Goal: Task Accomplishment & Management: Complete application form

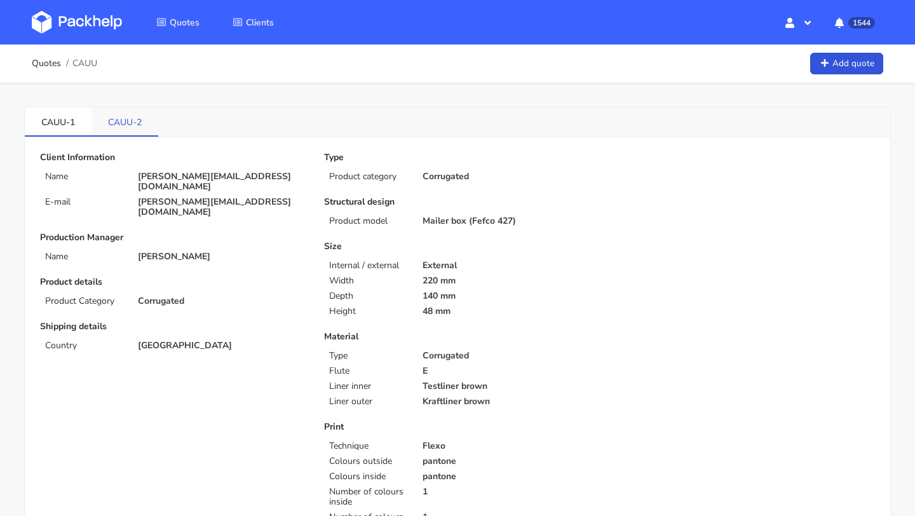
click at [129, 120] on link "CAUU-2" at bounding box center [125, 121] width 67 height 28
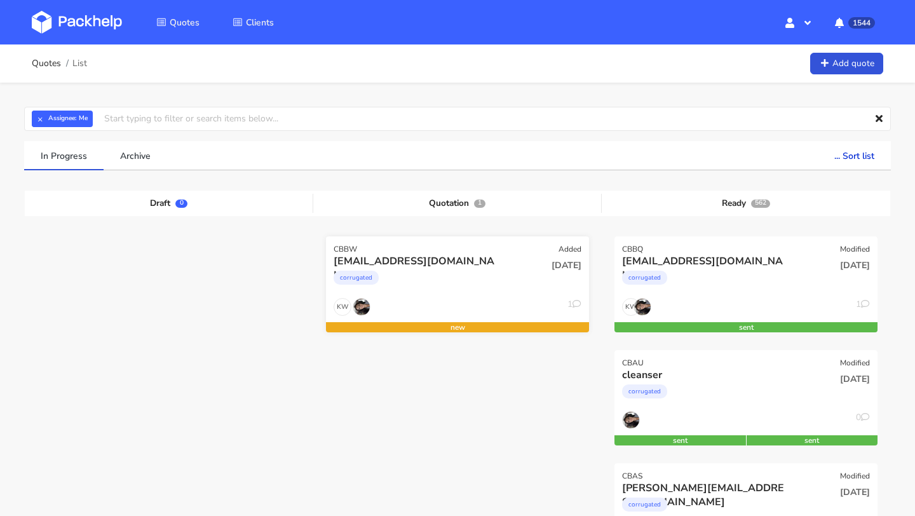
click at [334, 261] on div "[EMAIL_ADDRESS][DOMAIN_NAME]" at bounding box center [418, 261] width 168 height 14
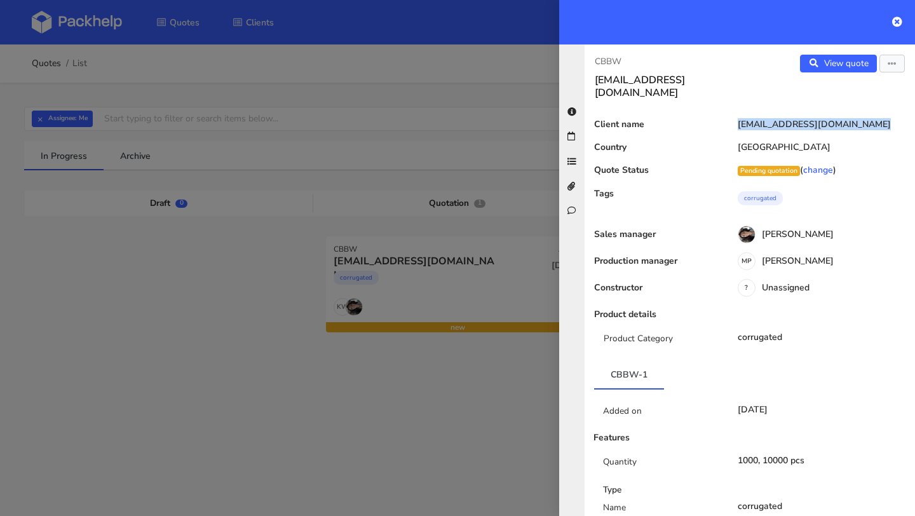
copy div "[EMAIL_ADDRESS][DOMAIN_NAME]"
drag, startPoint x: 844, startPoint y: 108, endPoint x: 721, endPoint y: 108, distance: 123.3
click at [721, 119] on div "Client name jorgenbli@gmail.com" at bounding box center [750, 128] width 330 height 18
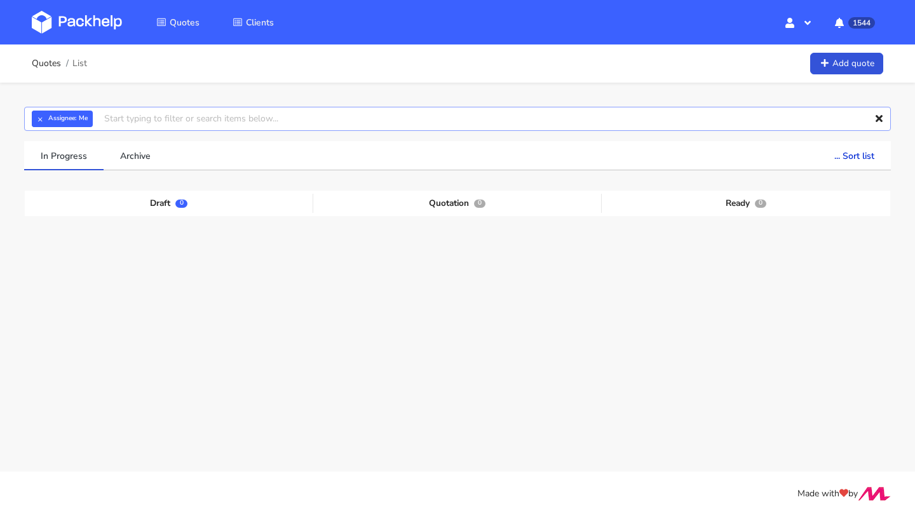
click at [166, 122] on input "text" at bounding box center [457, 119] width 867 height 24
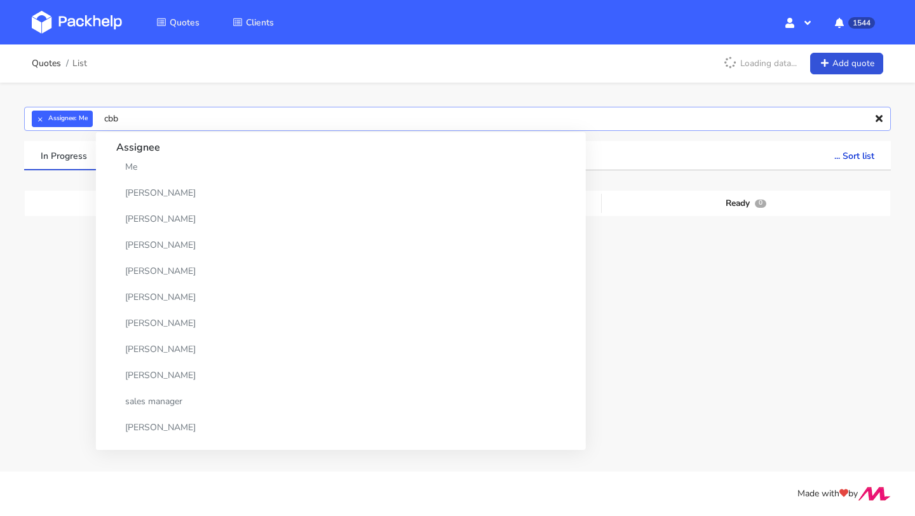
type input "cbbc"
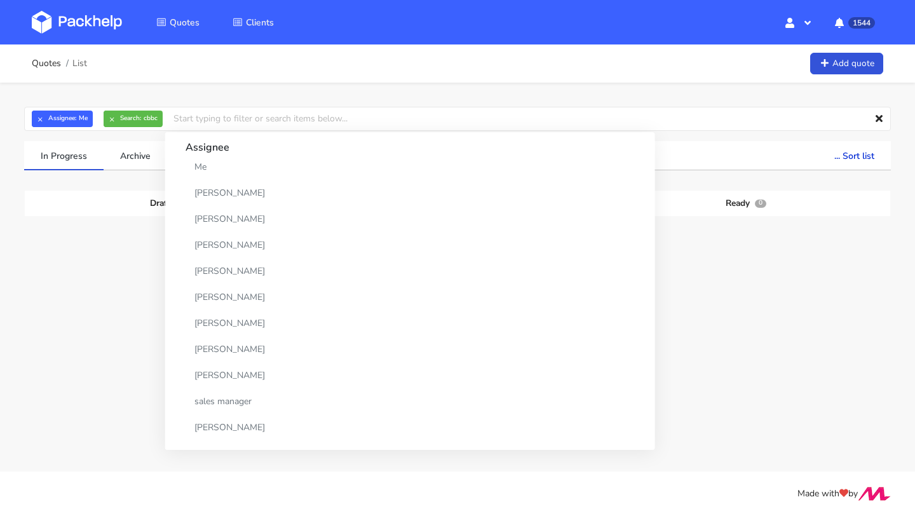
click at [72, 263] on div "Draft 0 Quotation 0 Ready 0" at bounding box center [458, 286] width 848 height 191
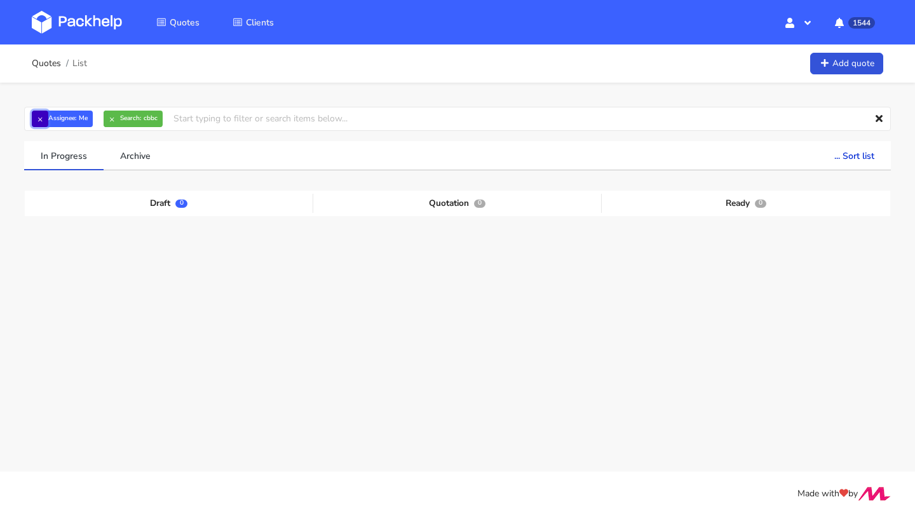
click at [37, 121] on button "×" at bounding box center [40, 119] width 17 height 17
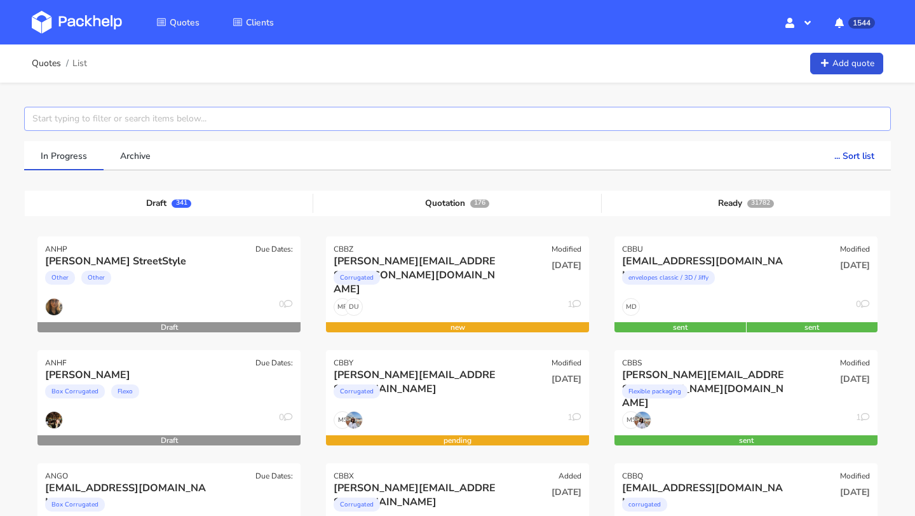
click at [70, 114] on input "text" at bounding box center [457, 119] width 867 height 24
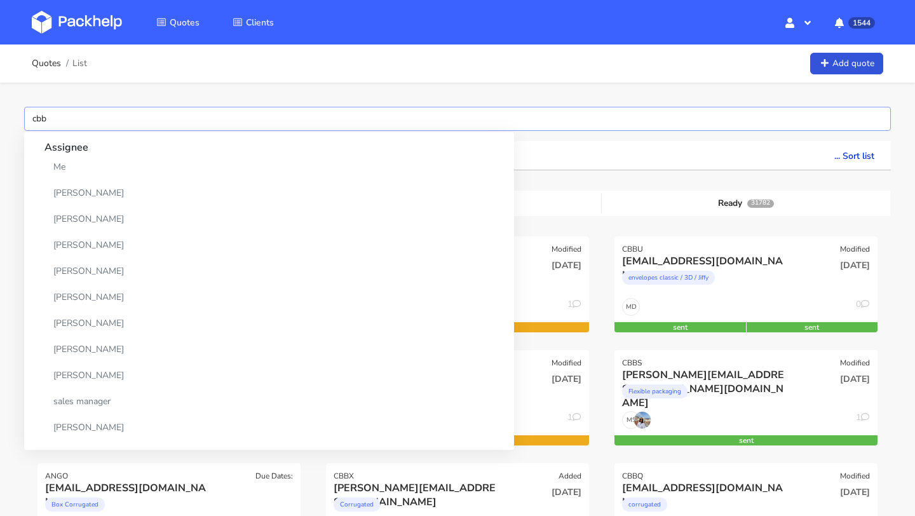
type input "cbbc"
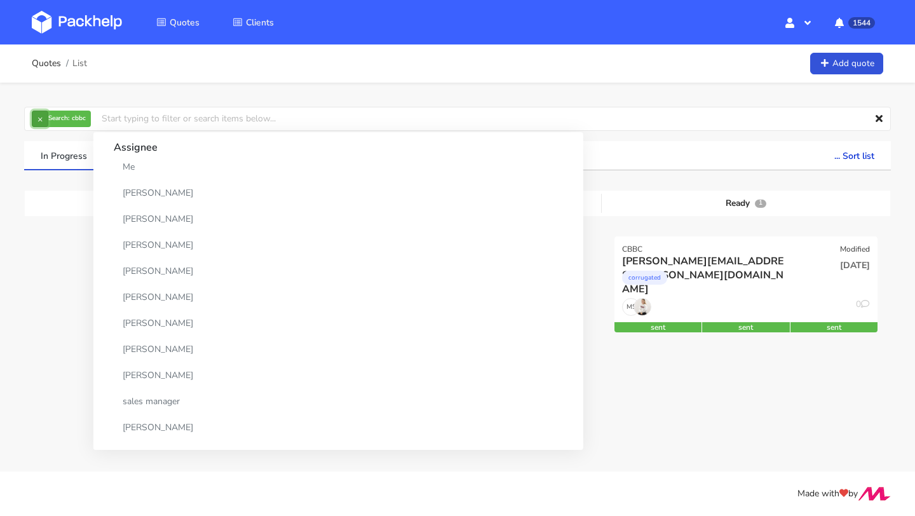
click at [37, 116] on button "×" at bounding box center [40, 119] width 17 height 17
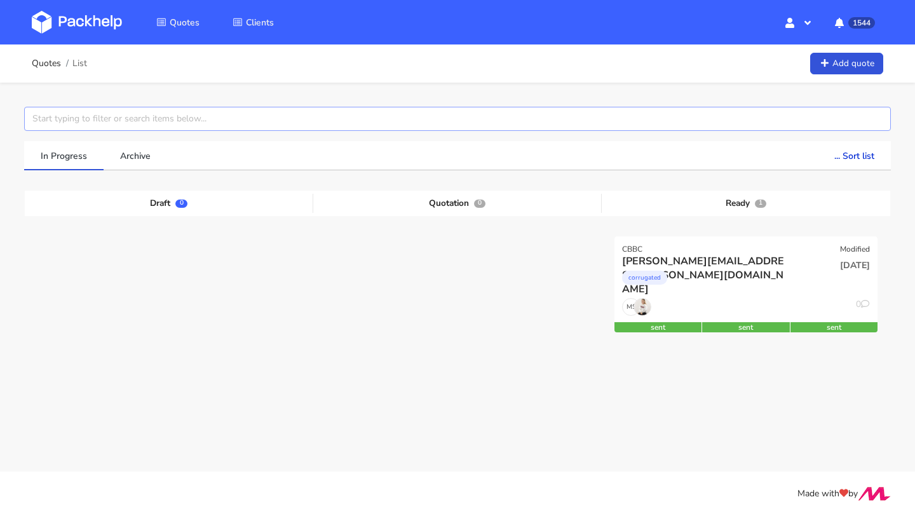
click at [56, 119] on input "text" at bounding box center [457, 119] width 867 height 24
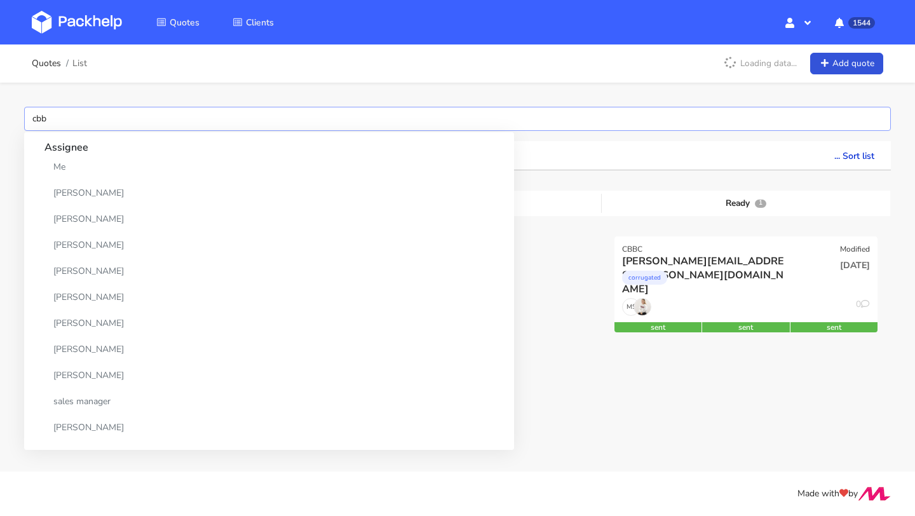
type input "cbbq"
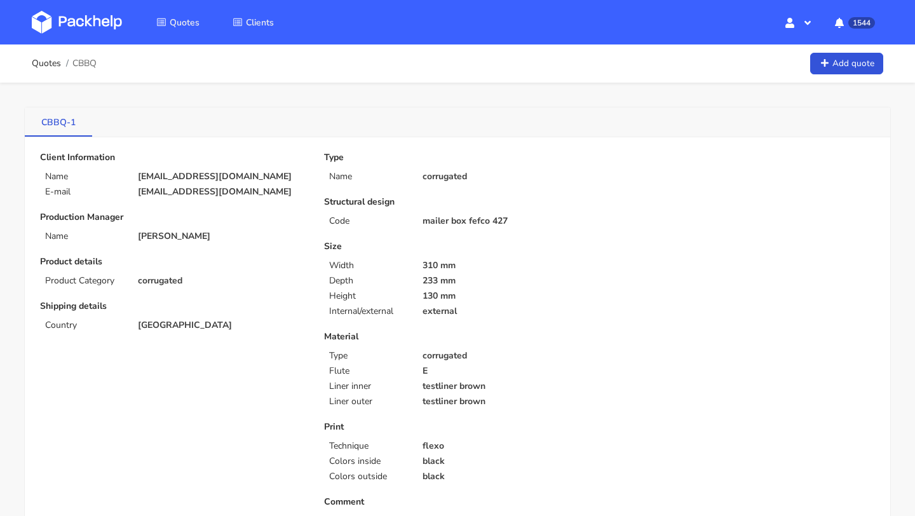
drag, startPoint x: 42, startPoint y: 130, endPoint x: 65, endPoint y: 129, distance: 22.9
click at [65, 129] on link "CBBQ-1" at bounding box center [58, 121] width 67 height 28
drag, startPoint x: 32, startPoint y: 129, endPoint x: 67, endPoint y: 128, distance: 35.0
click at [67, 128] on link "CBBQ-1" at bounding box center [58, 121] width 67 height 28
drag, startPoint x: 34, startPoint y: 126, endPoint x: 65, endPoint y: 128, distance: 31.2
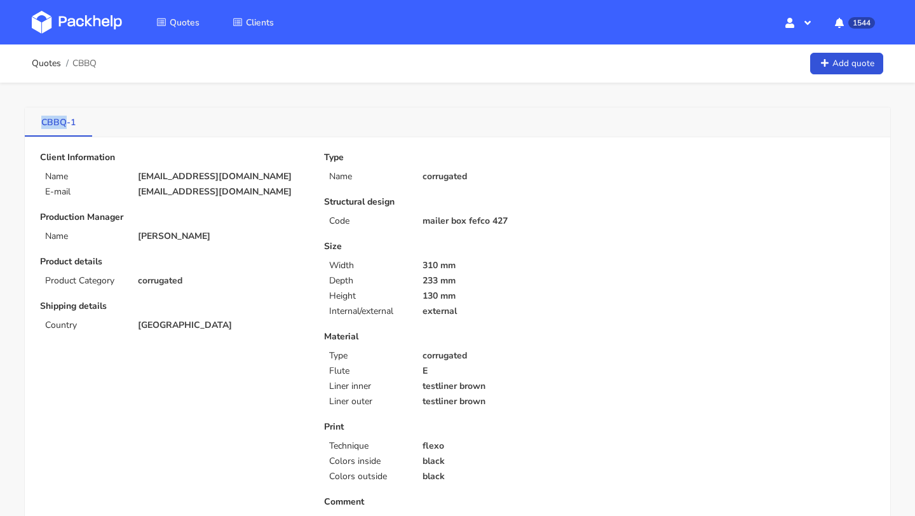
click at [65, 128] on link "CBBQ-1" at bounding box center [58, 121] width 67 height 28
copy link "CBBQ"
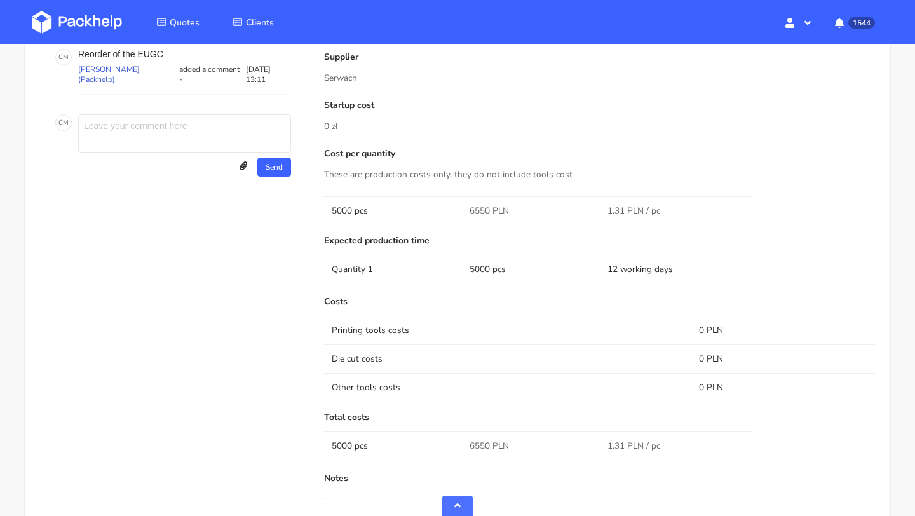
scroll to position [851, 0]
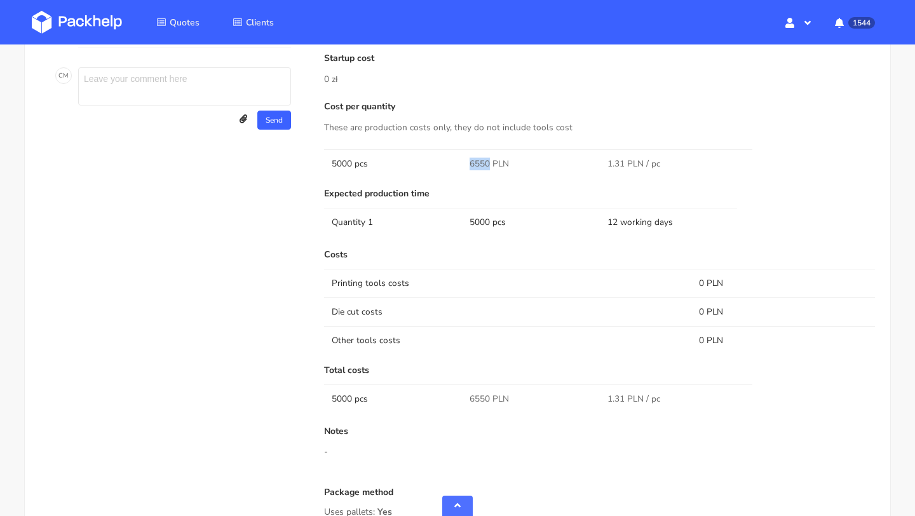
drag, startPoint x: 487, startPoint y: 164, endPoint x: 458, endPoint y: 165, distance: 29.9
click at [456, 165] on tr "5000 pcs 6550 PLN 1.31 PLN / pc" at bounding box center [599, 163] width 551 height 29
copy tr "6550"
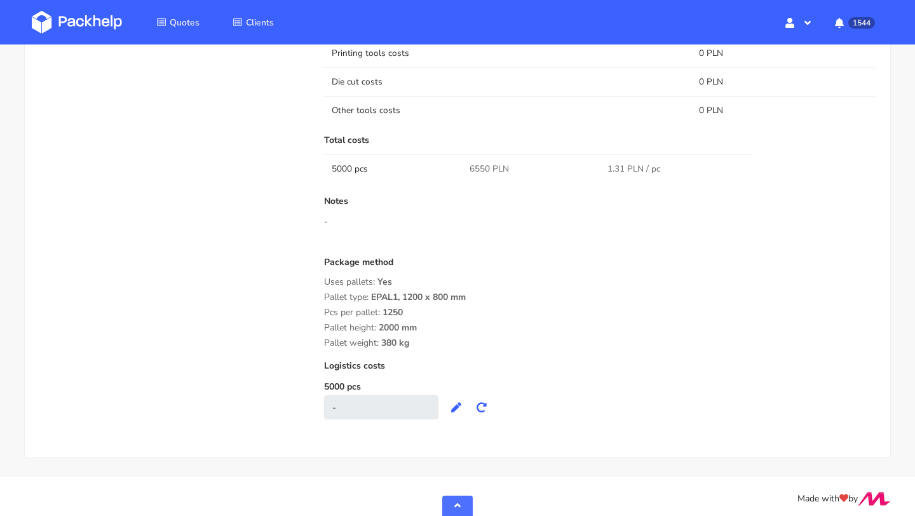
scroll to position [1080, 0]
copy div "Uses pallets: Yes Pallet type: EPAL1, 1200 x 800 mm Pcs per pallet: 1250 Pallet…"
drag, startPoint x: 421, startPoint y: 348, endPoint x: 318, endPoint y: 278, distance: 125.0
click at [318, 278] on div "Submitted on [DATE] 13:21:25 Supplier [PERSON_NAME] Startup cost 0 zł Cost per …" at bounding box center [599, 79] width 569 height 705
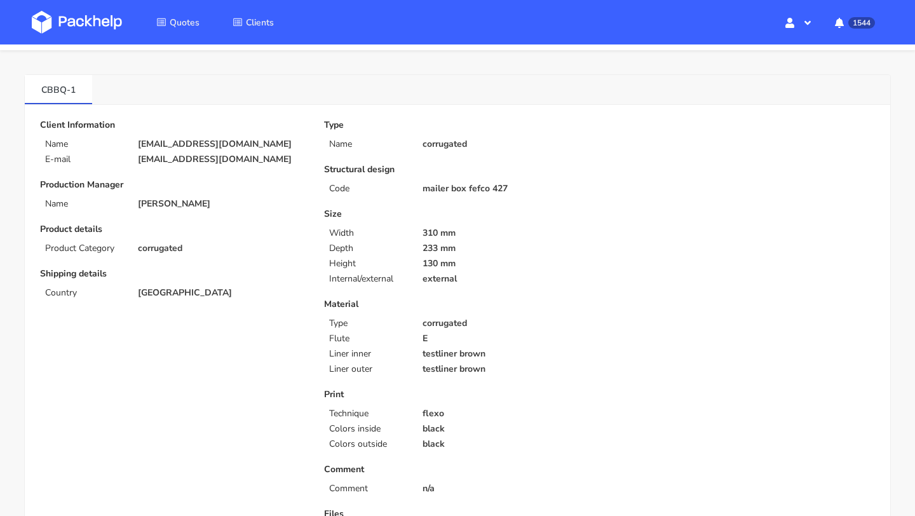
scroll to position [0, 0]
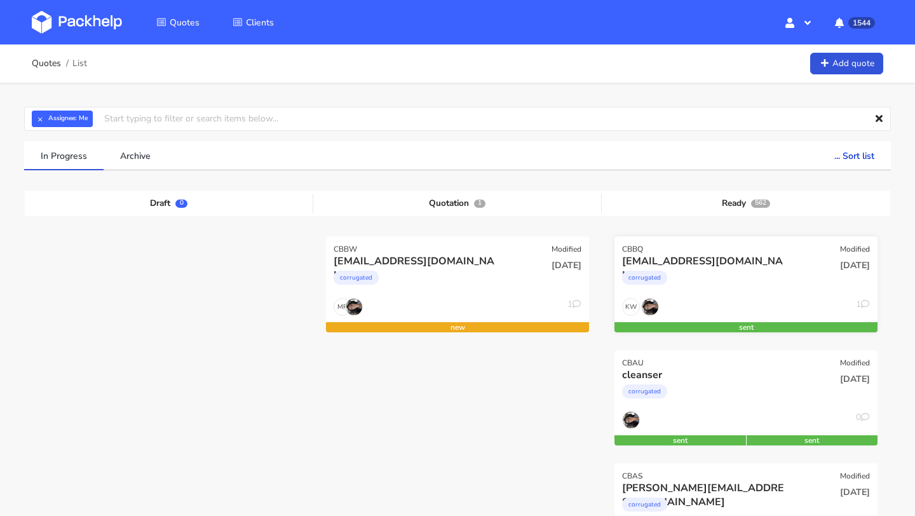
click at [731, 251] on div "CBBQ Modified" at bounding box center [746, 245] width 263 height 18
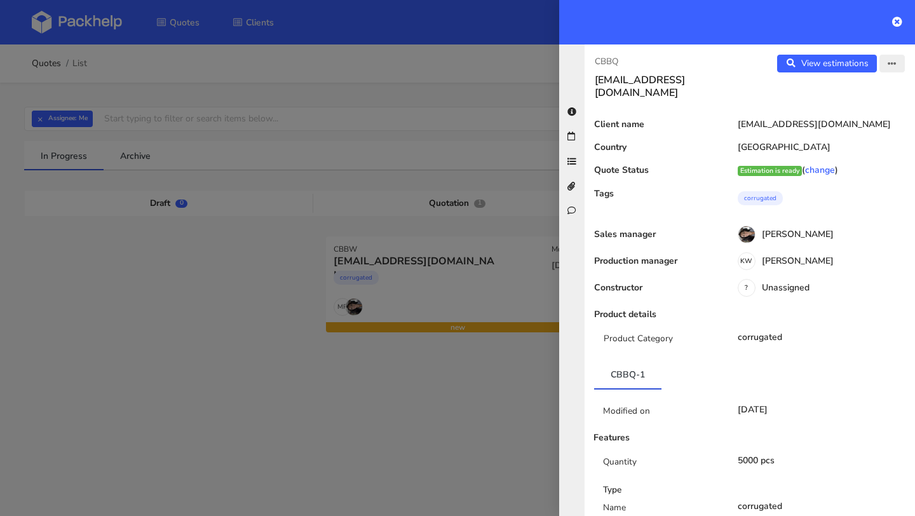
click at [895, 68] on icon "button" at bounding box center [892, 64] width 9 height 9
click at [846, 110] on link "Edit quote" at bounding box center [851, 113] width 112 height 21
click at [805, 229] on div "Cristina Martinez" at bounding box center [819, 236] width 193 height 14
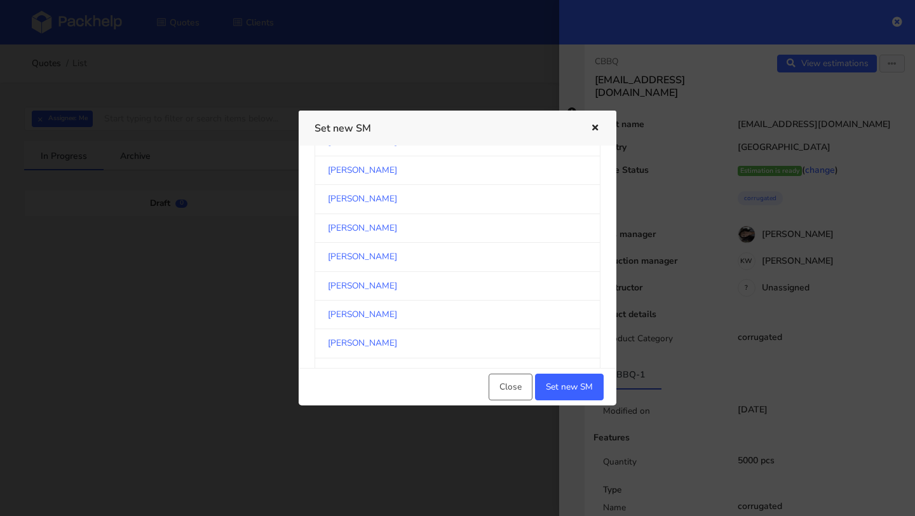
scroll to position [3012, 0]
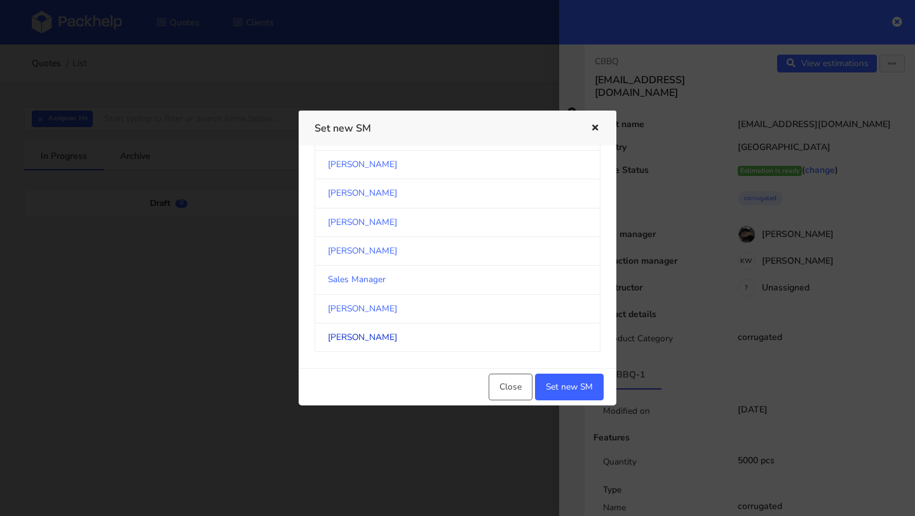
click at [407, 334] on link "Monika Poźniak" at bounding box center [458, 337] width 286 height 29
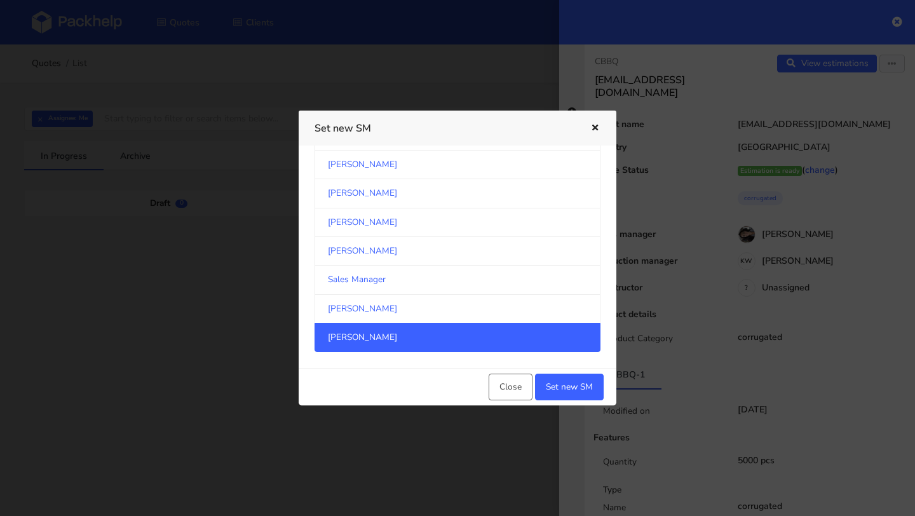
click at [407, 334] on link "Monika Poźniak" at bounding box center [458, 337] width 286 height 29
click at [576, 391] on button "Set new SM" at bounding box center [569, 387] width 69 height 27
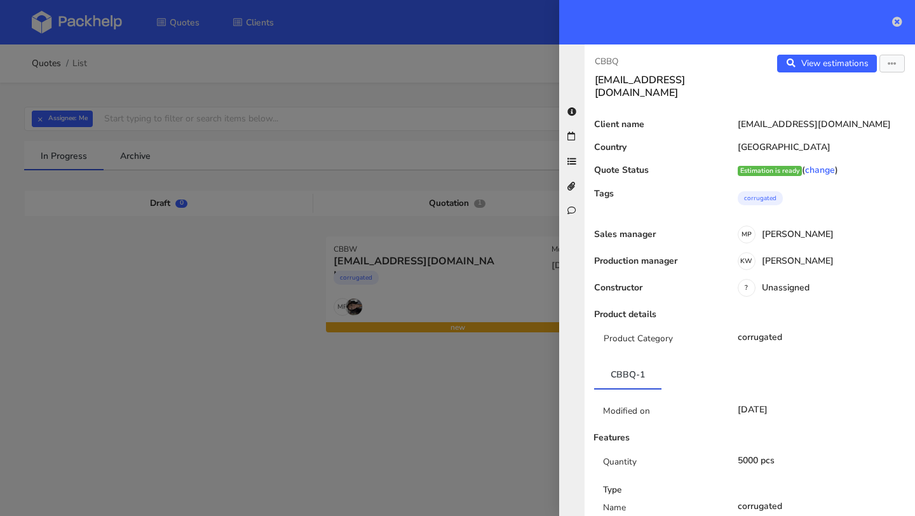
click at [897, 29] on link at bounding box center [897, 22] width 10 height 15
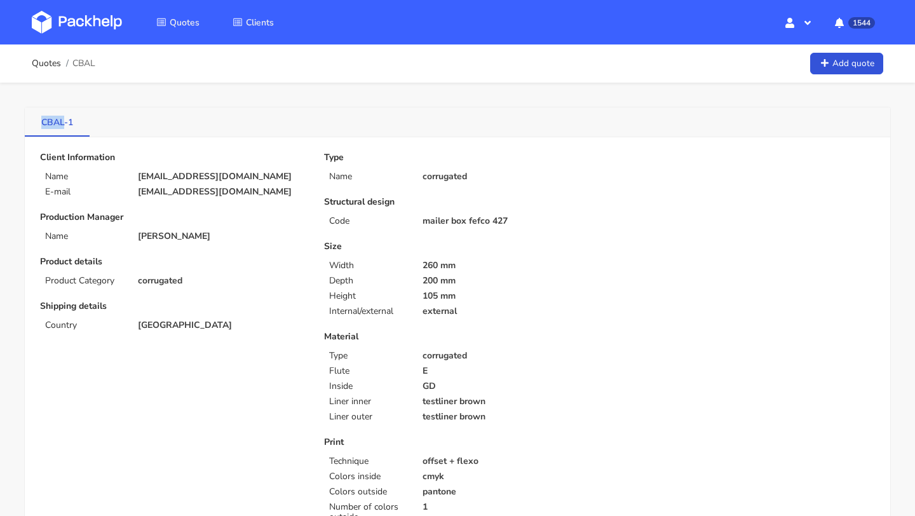
copy link "CBAL"
drag, startPoint x: 32, startPoint y: 123, endPoint x: 63, endPoint y: 124, distance: 30.5
click at [63, 124] on link "CBAL-1" at bounding box center [57, 121] width 65 height 28
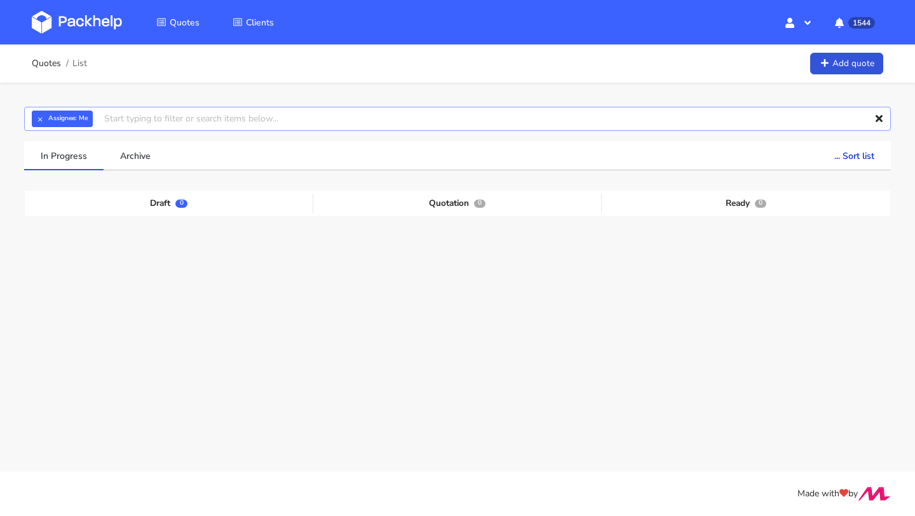
click at [173, 121] on input "text" at bounding box center [457, 119] width 867 height 24
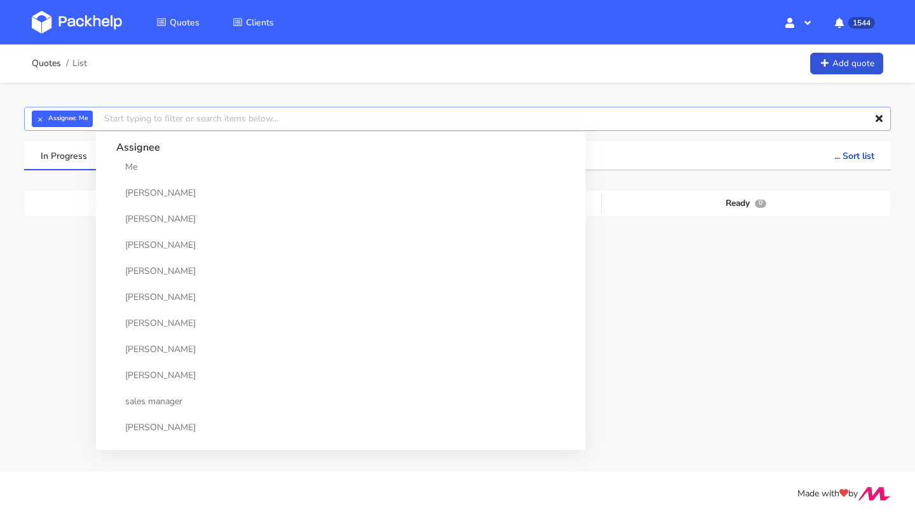
paste input "CBAL"
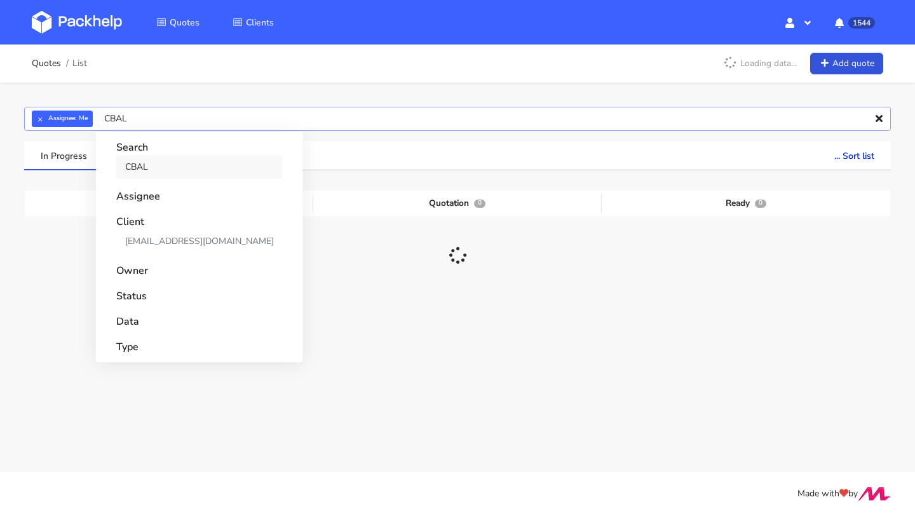
type input "CBAL"
click at [154, 163] on link "CBAL" at bounding box center [199, 167] width 166 height 24
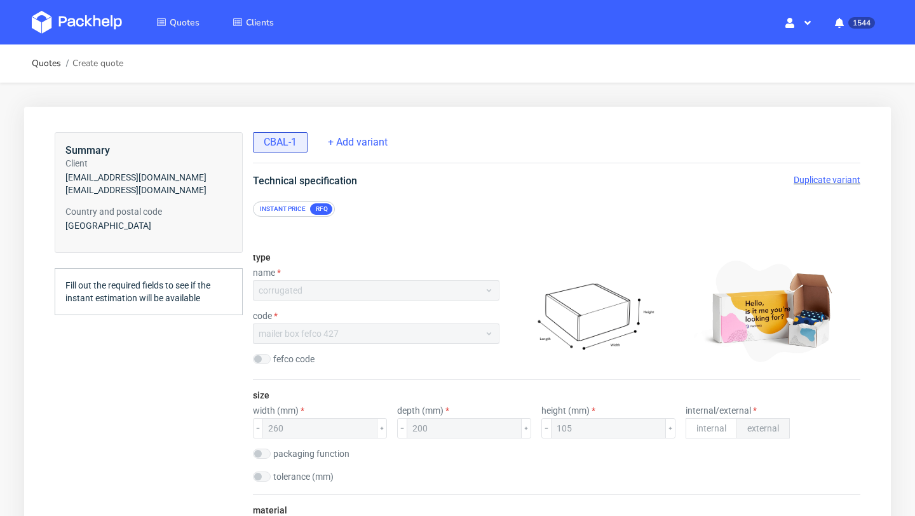
click at [824, 186] on div "Technical specification Duplicate variant" at bounding box center [557, 180] width 658 height 15
click at [822, 179] on span "Duplicate variant" at bounding box center [827, 180] width 67 height 10
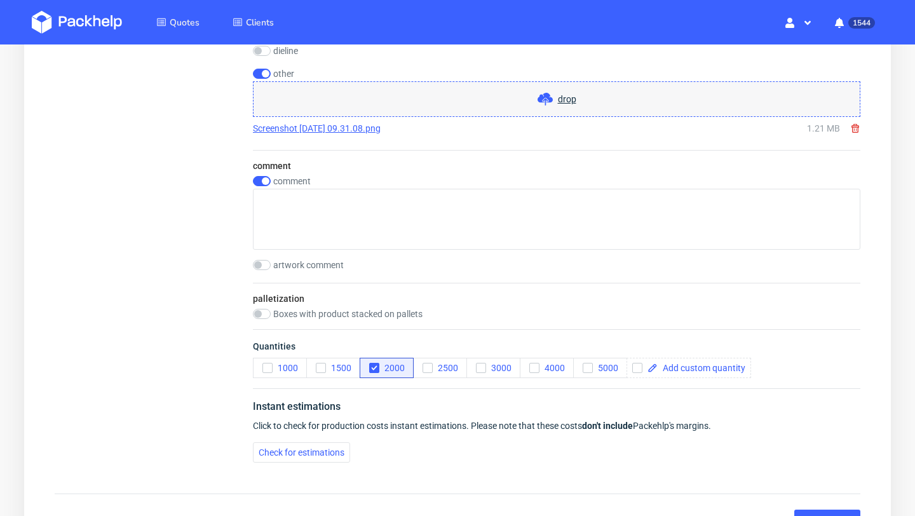
scroll to position [1797, 0]
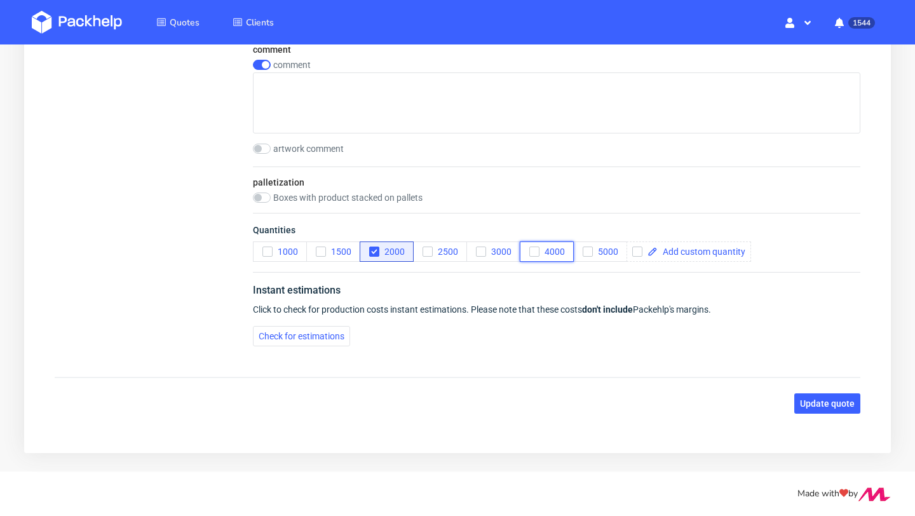
click at [534, 251] on icon "button" at bounding box center [534, 251] width 9 height 9
click at [372, 249] on icon "button" at bounding box center [374, 251] width 9 height 9
click at [830, 402] on span "Update quote" at bounding box center [827, 403] width 55 height 9
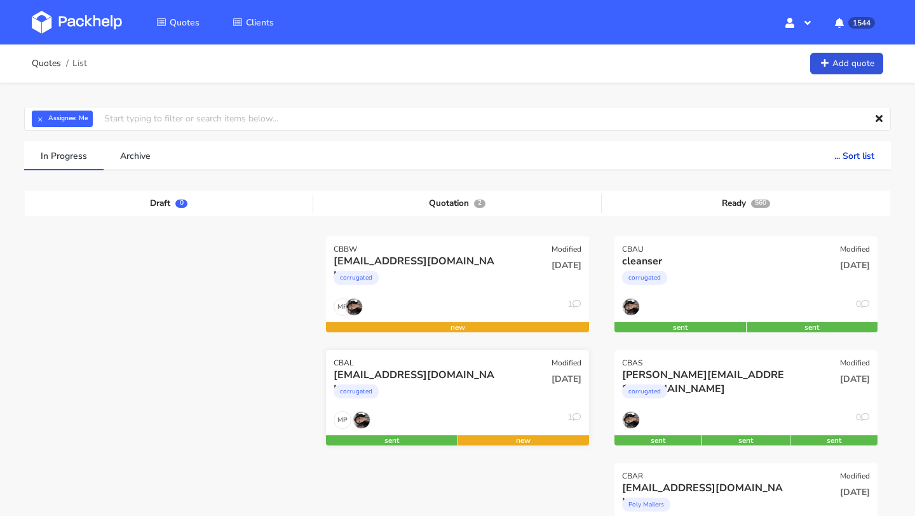
click at [384, 382] on div "corrugated" at bounding box center [418, 394] width 168 height 25
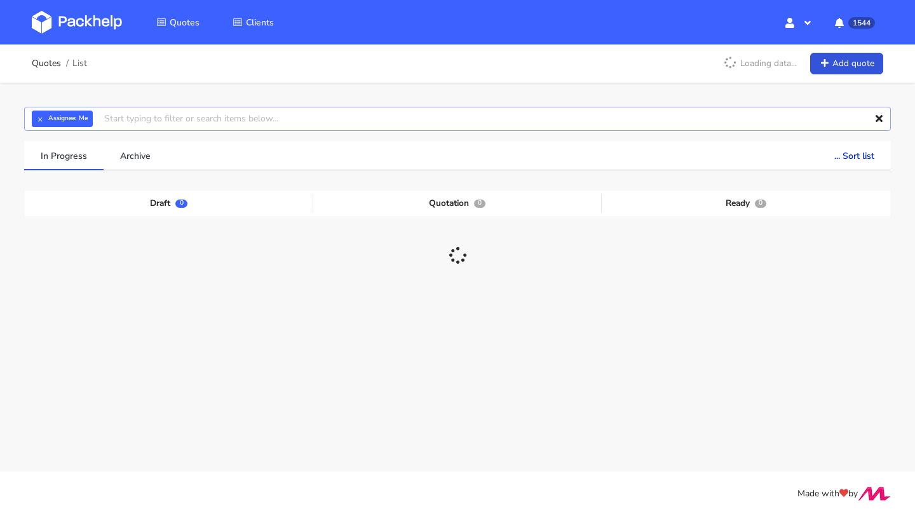
click at [156, 120] on input "text" at bounding box center [457, 119] width 867 height 24
paste input "BZNM"
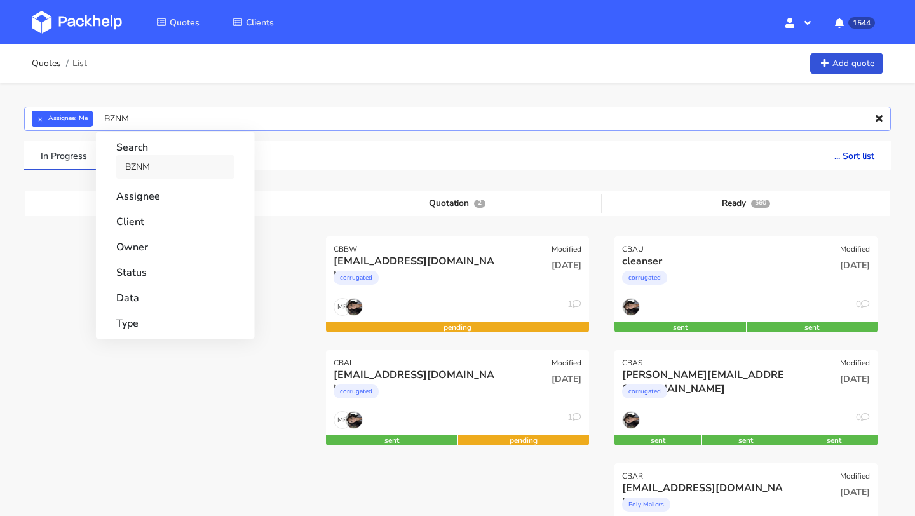
type input "BZNM"
click at [206, 163] on link "BZNM" at bounding box center [175, 167] width 118 height 24
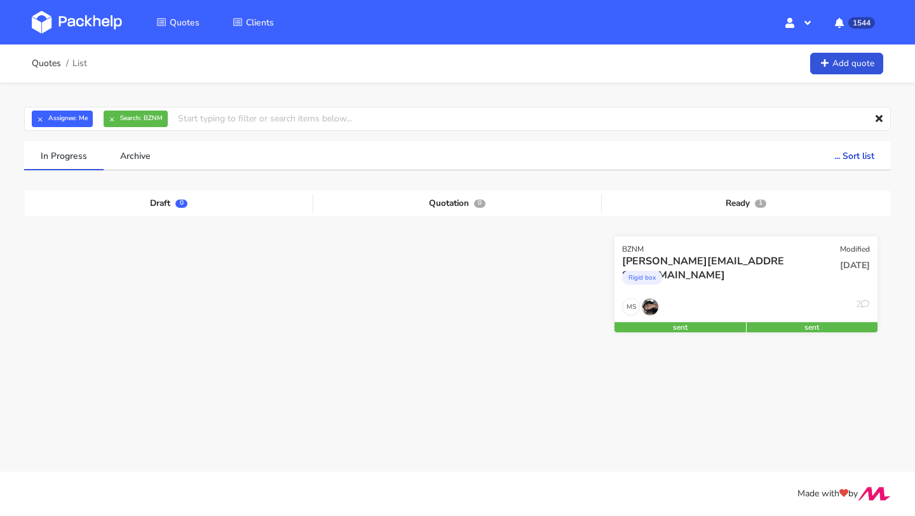
click at [721, 266] on div "[PERSON_NAME][EMAIL_ADDRESS][DOMAIN_NAME]" at bounding box center [706, 261] width 168 height 14
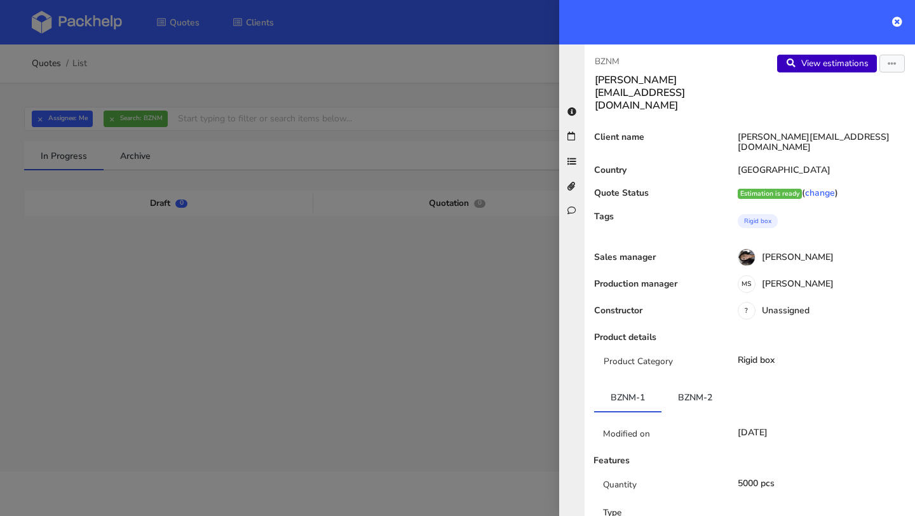
click at [840, 62] on link "View estimations" at bounding box center [827, 64] width 100 height 18
click at [896, 68] on button "button" at bounding box center [892, 64] width 25 height 18
click at [841, 104] on link "Edit quote" at bounding box center [851, 113] width 112 height 21
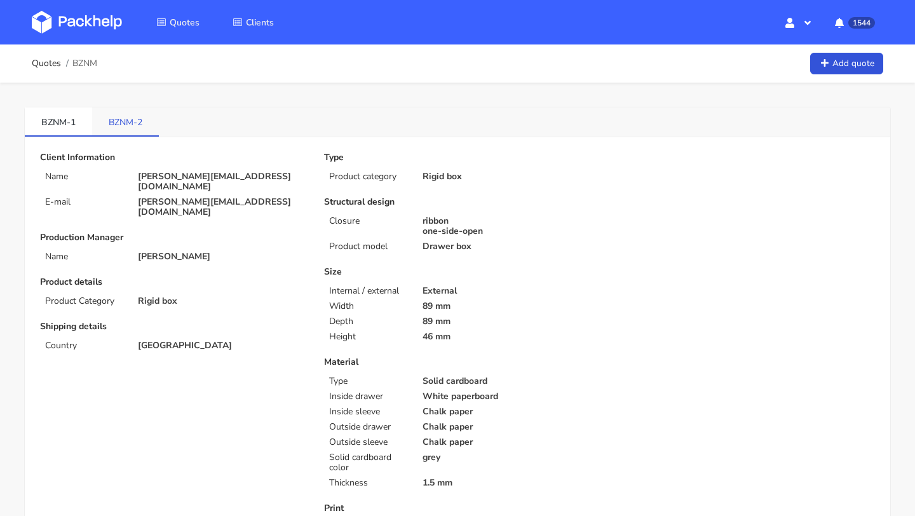
click at [118, 113] on link "BZNM-2" at bounding box center [125, 121] width 67 height 28
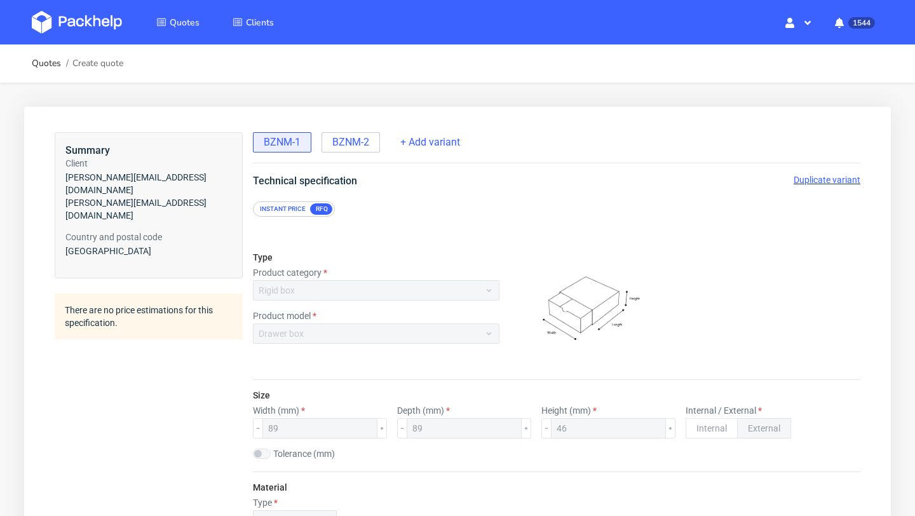
click at [840, 181] on span "Duplicate variant" at bounding box center [827, 180] width 67 height 10
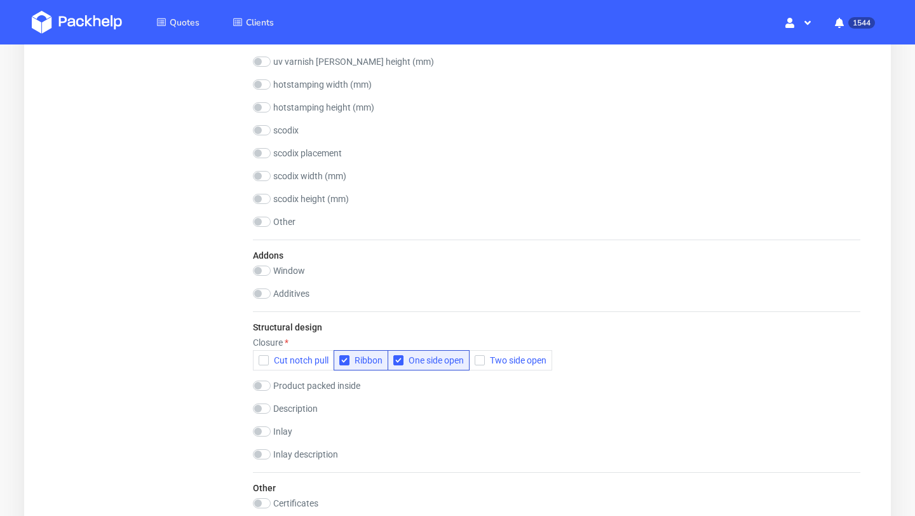
scroll to position [599, 0]
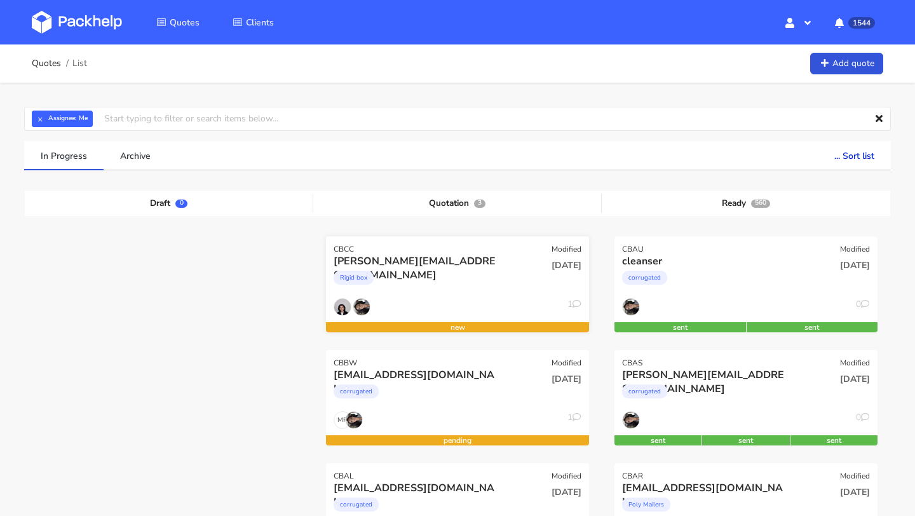
click at [379, 241] on div "CBCC Modified" at bounding box center [457, 245] width 263 height 18
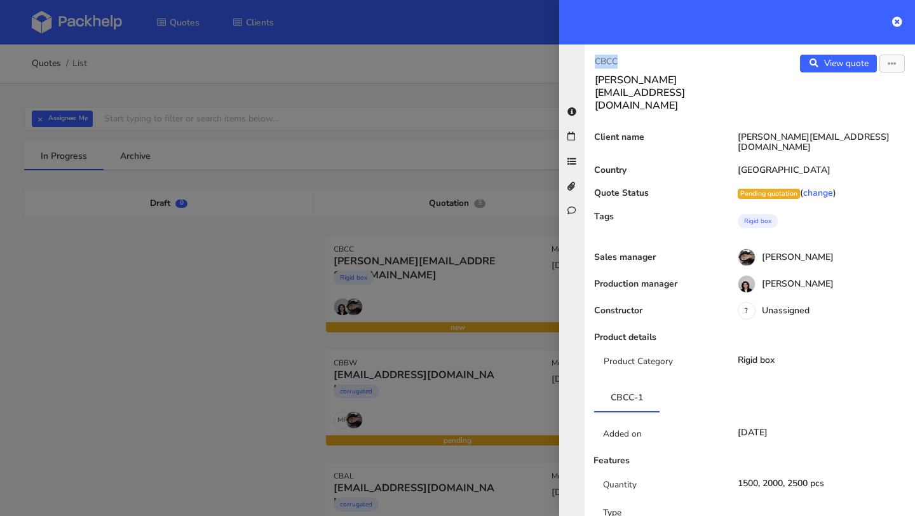
drag, startPoint x: 631, startPoint y: 57, endPoint x: 571, endPoint y: 57, distance: 59.7
click at [571, 57] on div "CBCC ross@picnicblanketjewellery.com View quote Edit quote Client name ross@pic…" at bounding box center [737, 280] width 356 height 472
copy p "CBCC"
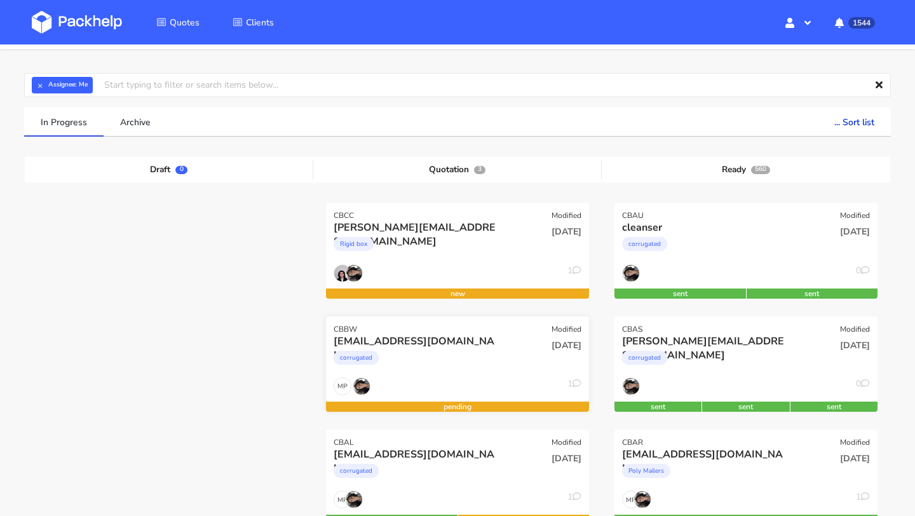
scroll to position [71, 0]
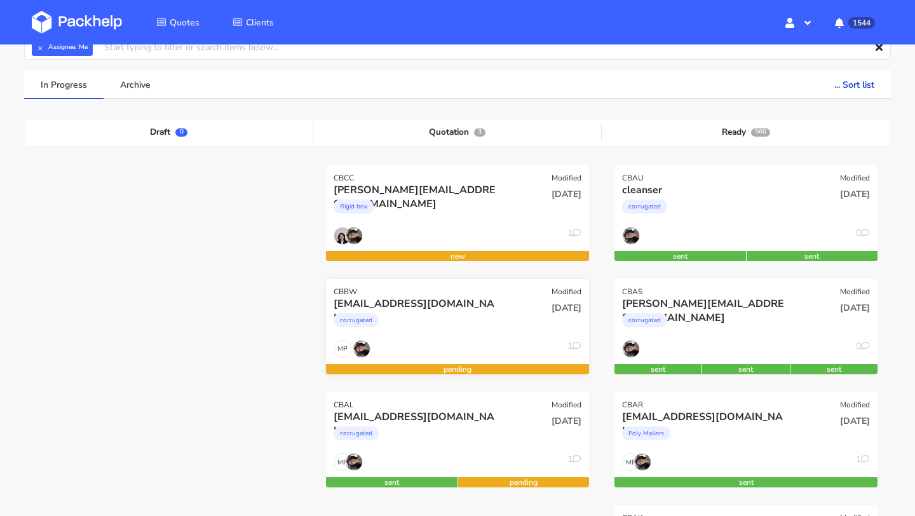
click at [411, 320] on div "corrugated" at bounding box center [418, 323] width 168 height 25
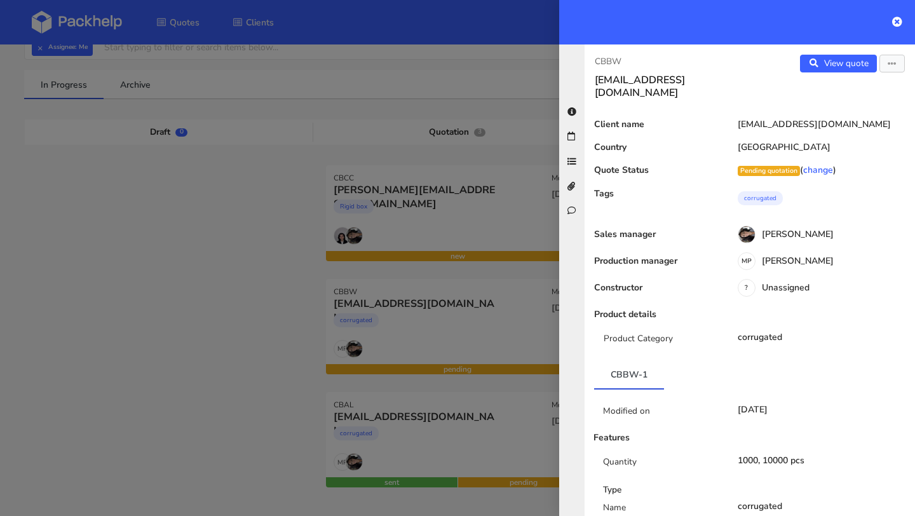
drag, startPoint x: 633, startPoint y: 58, endPoint x: 598, endPoint y: 58, distance: 35.0
click at [599, 58] on p "CBBW" at bounding box center [667, 62] width 145 height 14
click at [636, 58] on p "CBBW" at bounding box center [667, 62] width 145 height 14
drag, startPoint x: 600, startPoint y: 58, endPoint x: 590, endPoint y: 58, distance: 10.2
click at [590, 58] on div "CBBW jorgenbli@gmail.com" at bounding box center [667, 77] width 165 height 44
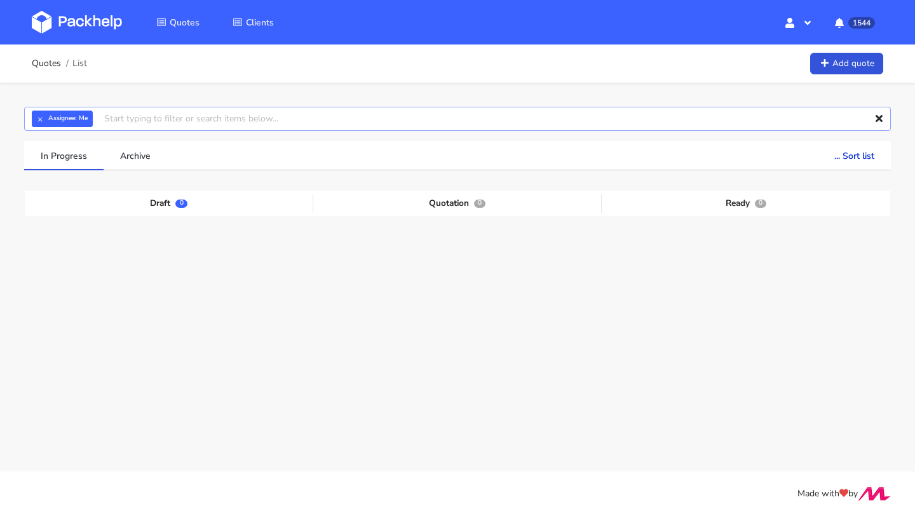
click at [137, 123] on input "text" at bounding box center [457, 119] width 867 height 24
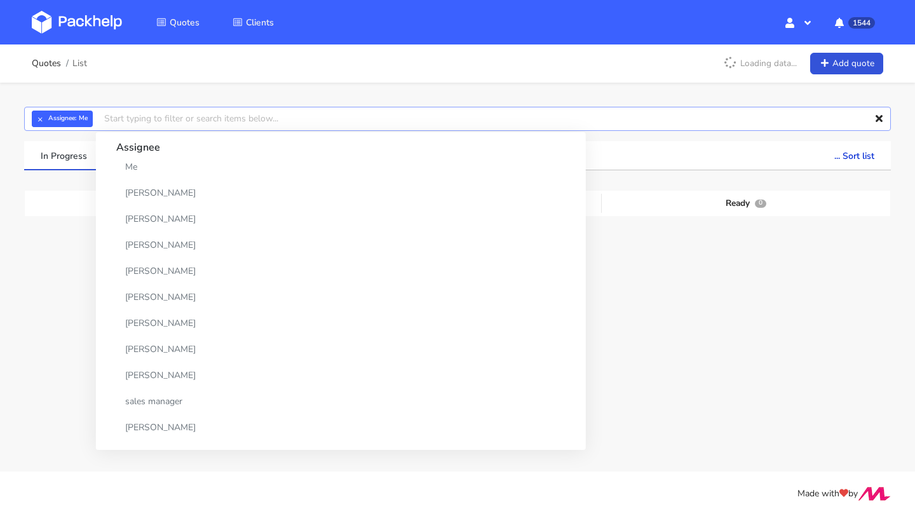
paste input "CBBW"
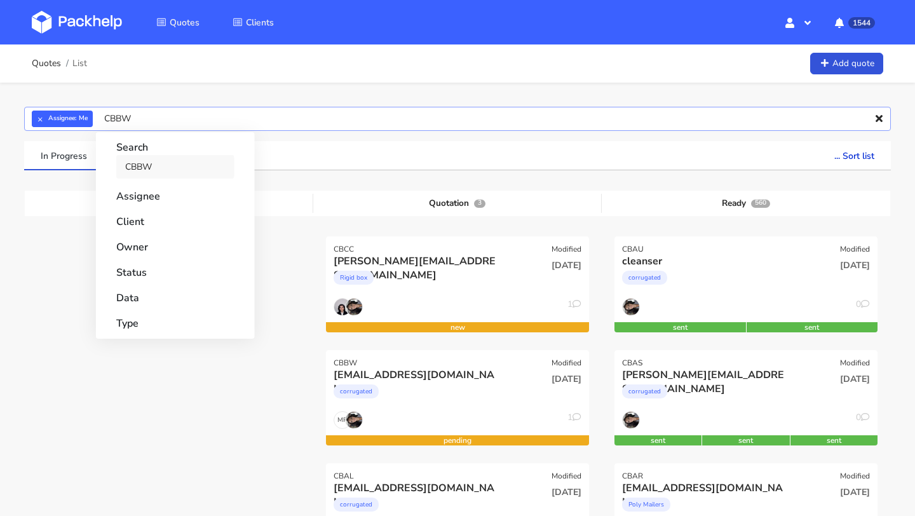
type input "CBBW"
click at [151, 164] on link "CBBW" at bounding box center [175, 167] width 118 height 24
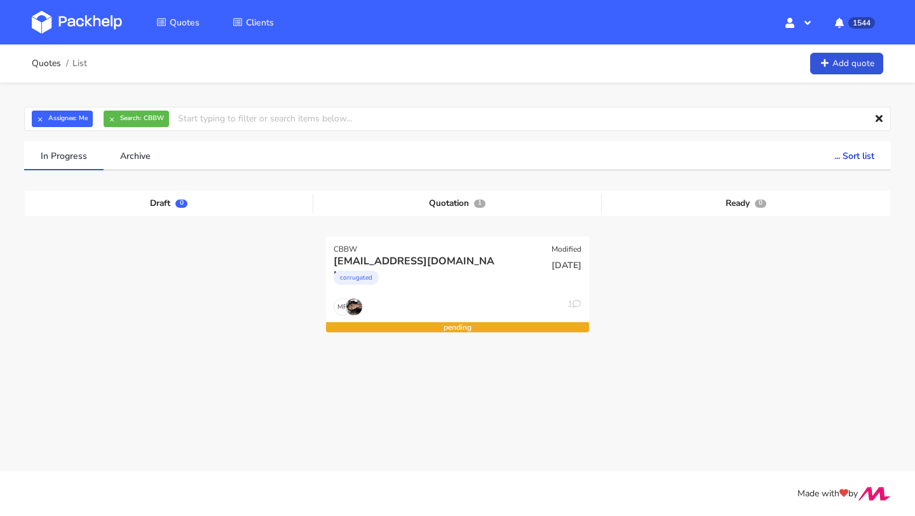
click at [632, 283] on div at bounding box center [746, 292] width 289 height 113
click at [462, 275] on div "corrugated" at bounding box center [418, 280] width 168 height 25
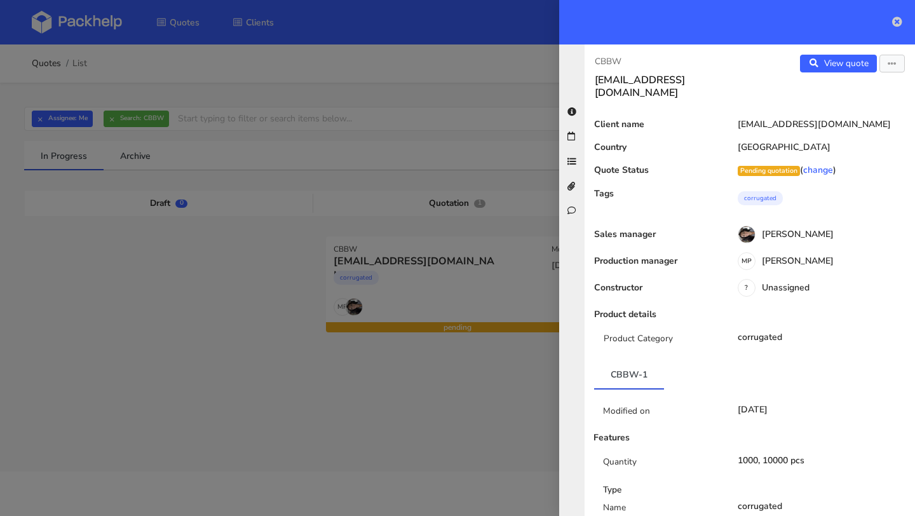
click at [898, 21] on icon at bounding box center [897, 22] width 10 height 10
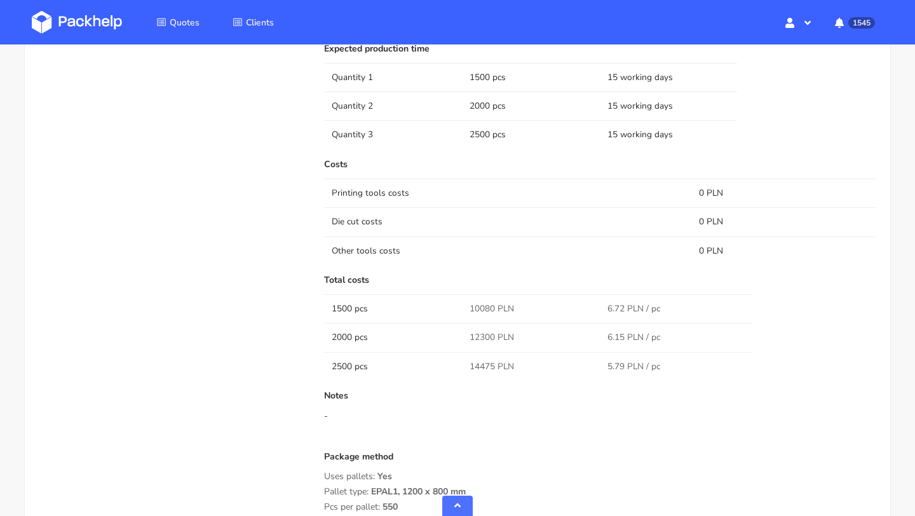
scroll to position [988, 0]
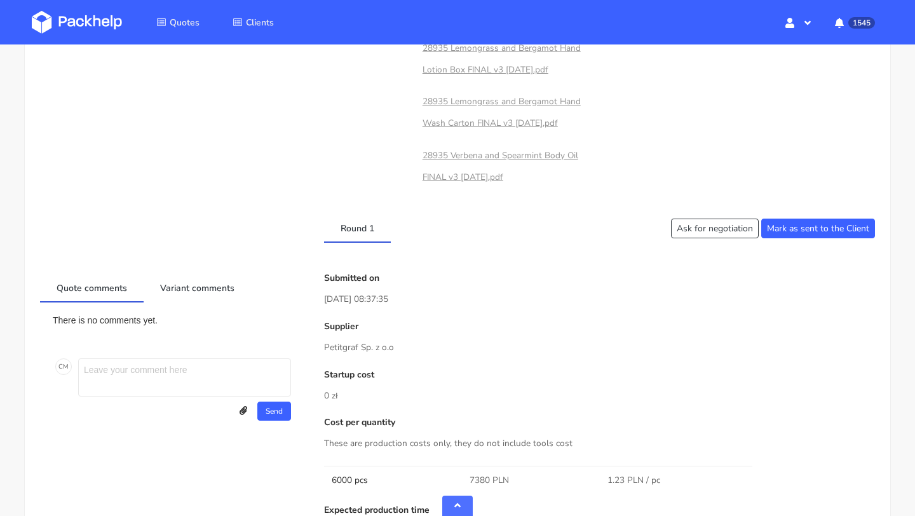
scroll to position [872, 0]
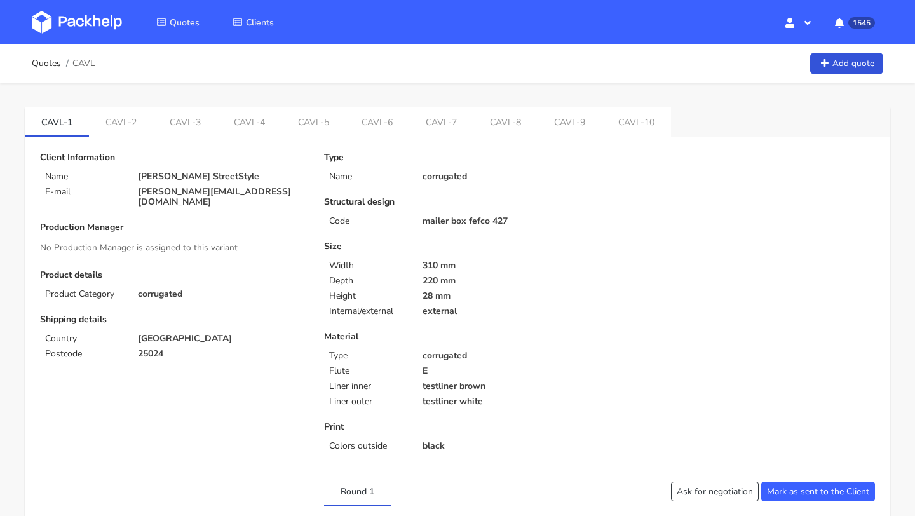
click at [602, 118] on link "CAVL-10" at bounding box center [636, 121] width 69 height 28
click at [487, 133] on link "CAVL-8" at bounding box center [505, 121] width 64 height 28
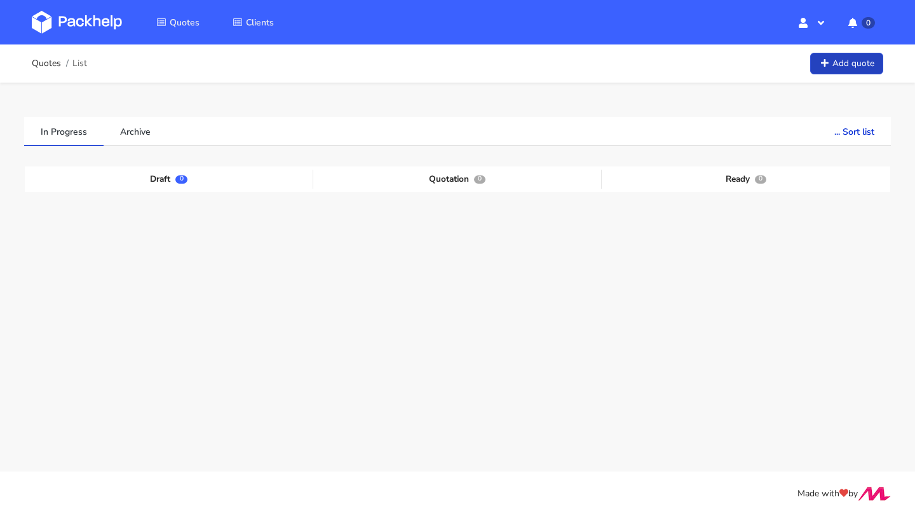
click at [822, 74] on link "Add quote" at bounding box center [846, 64] width 73 height 22
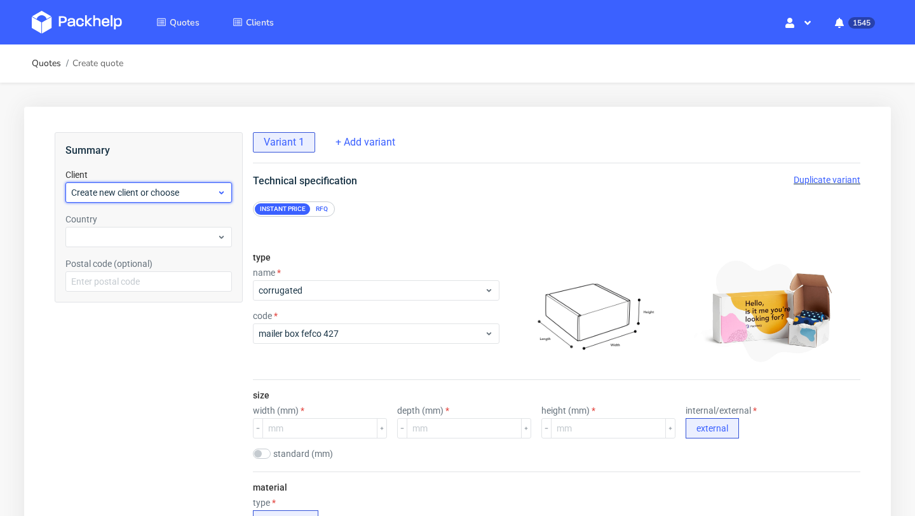
click at [185, 192] on span "Create new client or choose" at bounding box center [144, 192] width 146 height 13
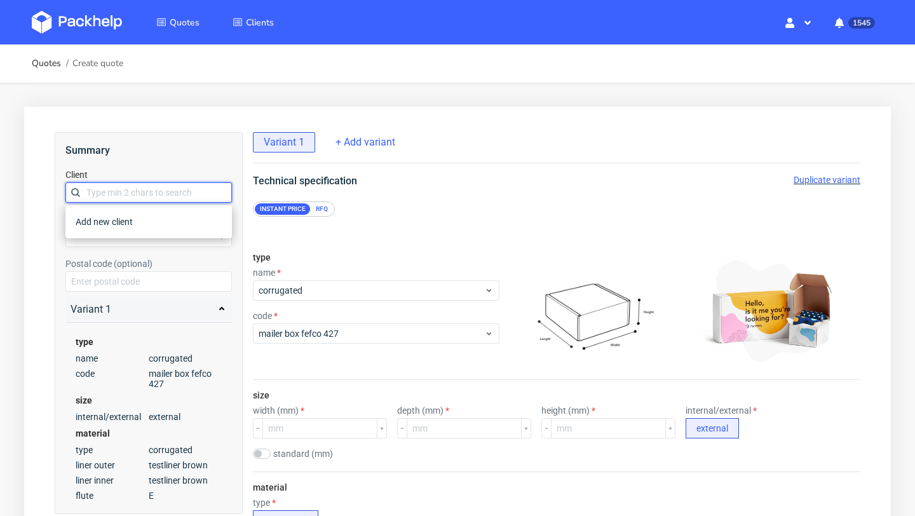
paste input "[EMAIL_ADDRESS][DOMAIN_NAME]"
type input "[EMAIL_ADDRESS][DOMAIN_NAME]"
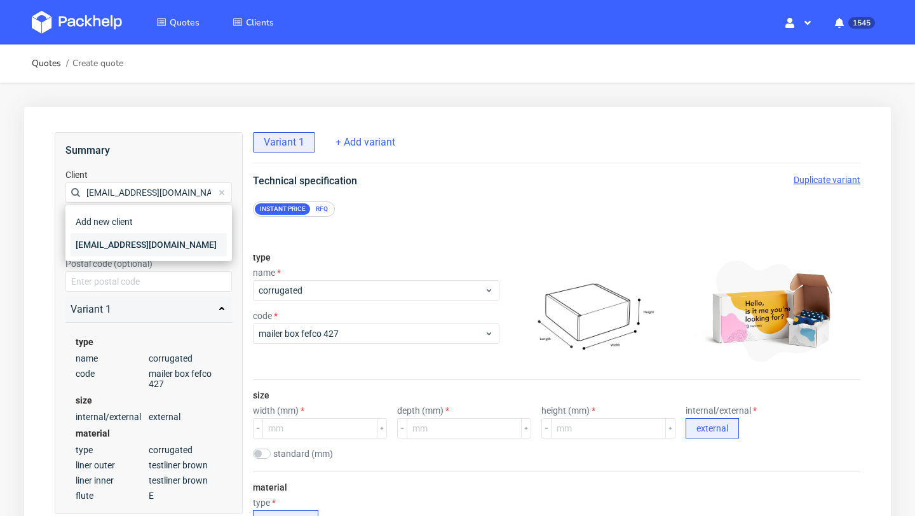
click at [114, 238] on div "[EMAIL_ADDRESS][DOMAIN_NAME]" at bounding box center [149, 244] width 156 height 23
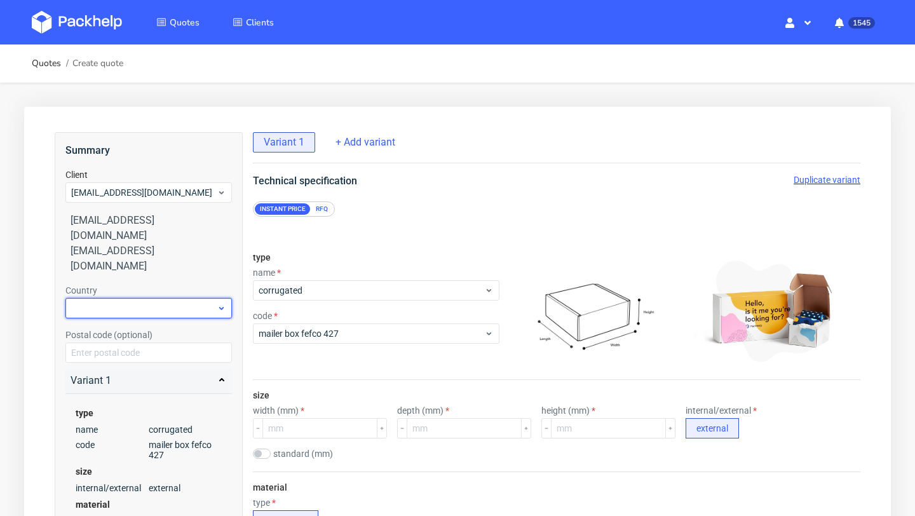
click at [112, 298] on div at bounding box center [148, 308] width 166 height 20
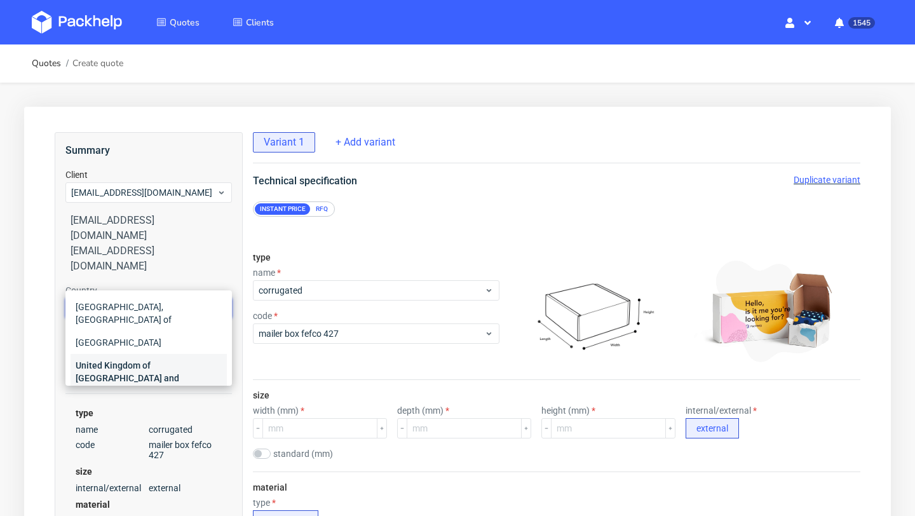
type input "unit"
click at [118, 354] on div "United Kingdom of [GEOGRAPHIC_DATA] and [GEOGRAPHIC_DATA]" at bounding box center [149, 378] width 156 height 48
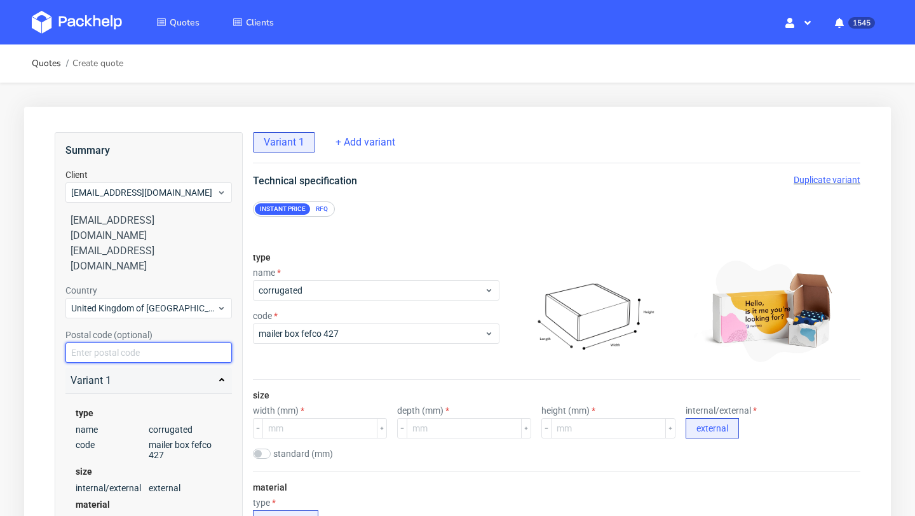
click at [125, 343] on input "text" at bounding box center [148, 353] width 166 height 20
paste input "BN3 3LW"
type input "BN3 3LW"
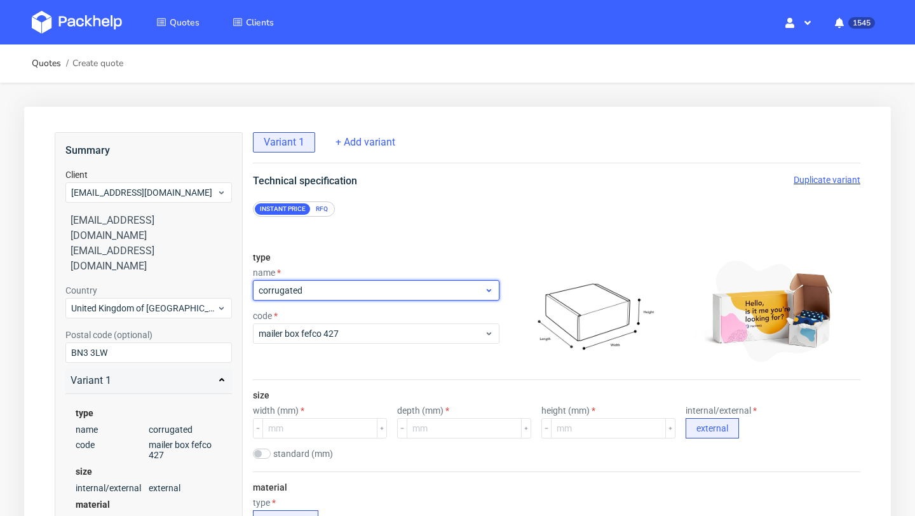
click at [308, 290] on span "corrugated" at bounding box center [372, 290] width 226 height 13
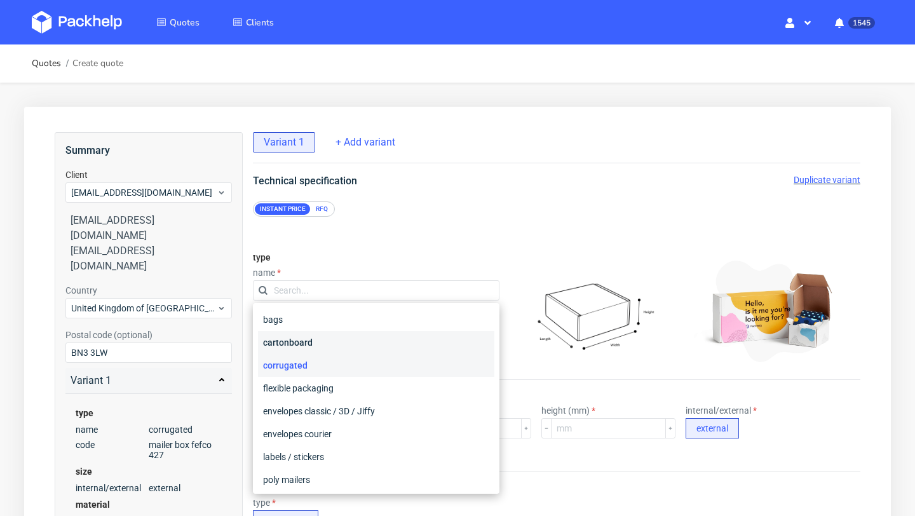
click at [306, 339] on div "cartonboard" at bounding box center [376, 342] width 236 height 23
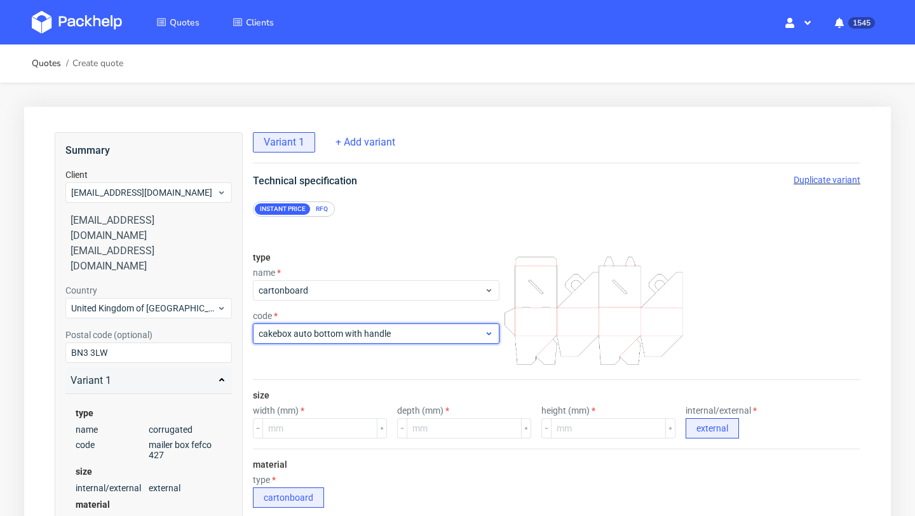
click at [308, 338] on span "cakebox auto bottom with handle" at bounding box center [372, 333] width 226 height 13
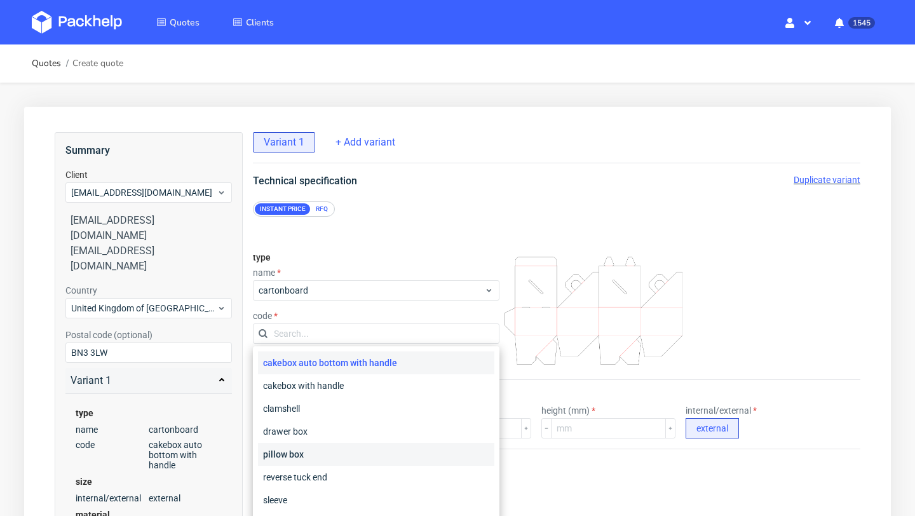
scroll to position [11, 0]
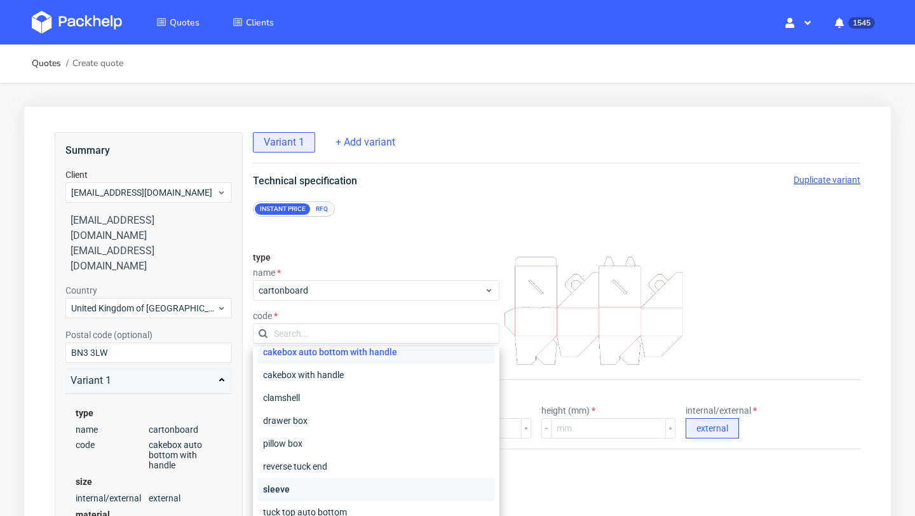
click at [287, 492] on div "sleeve" at bounding box center [376, 489] width 236 height 23
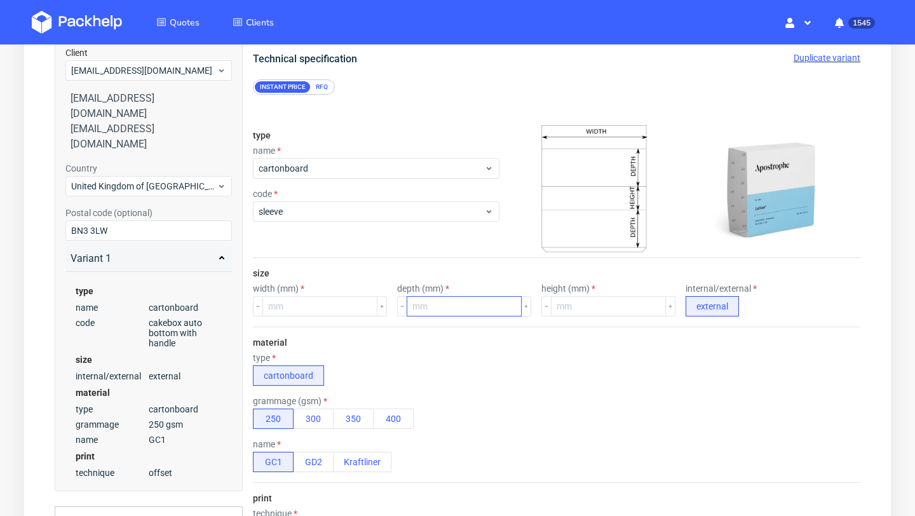
scroll to position [135, 0]
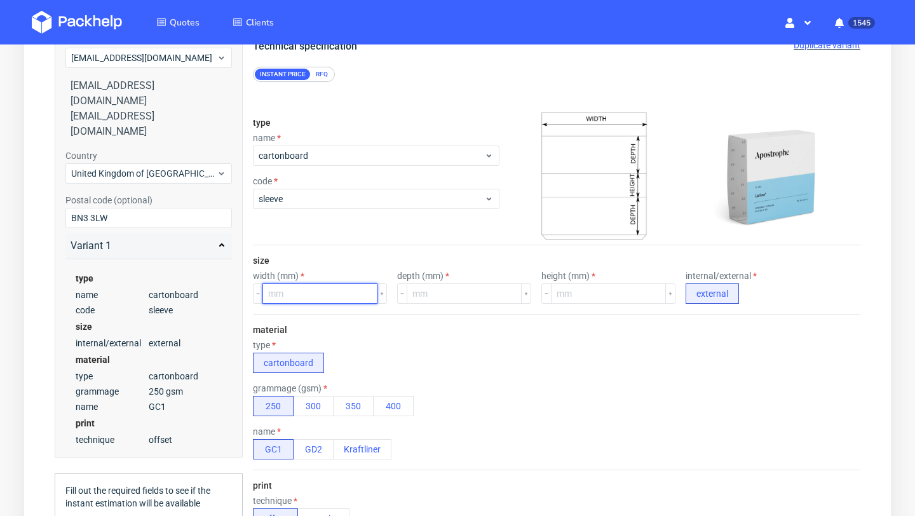
click at [318, 302] on input "number" at bounding box center [319, 293] width 115 height 20
click at [309, 399] on button "300" at bounding box center [313, 406] width 41 height 20
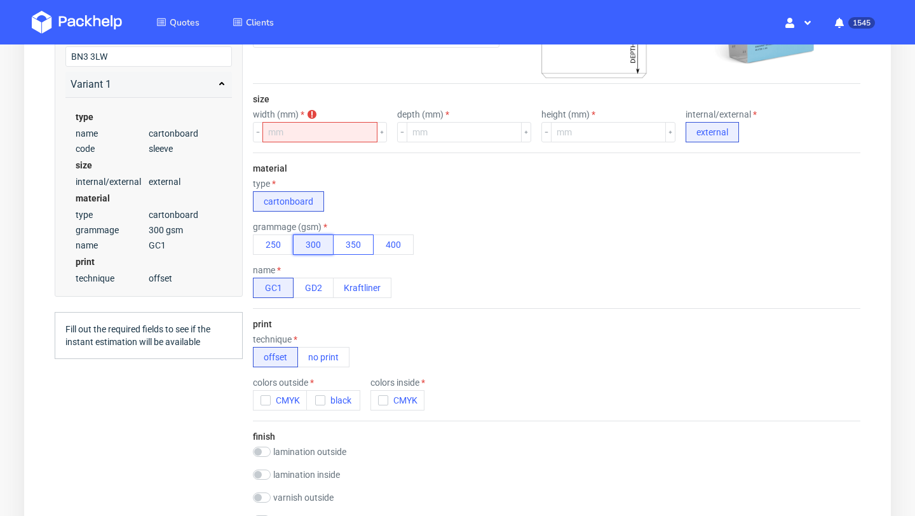
scroll to position [326, 0]
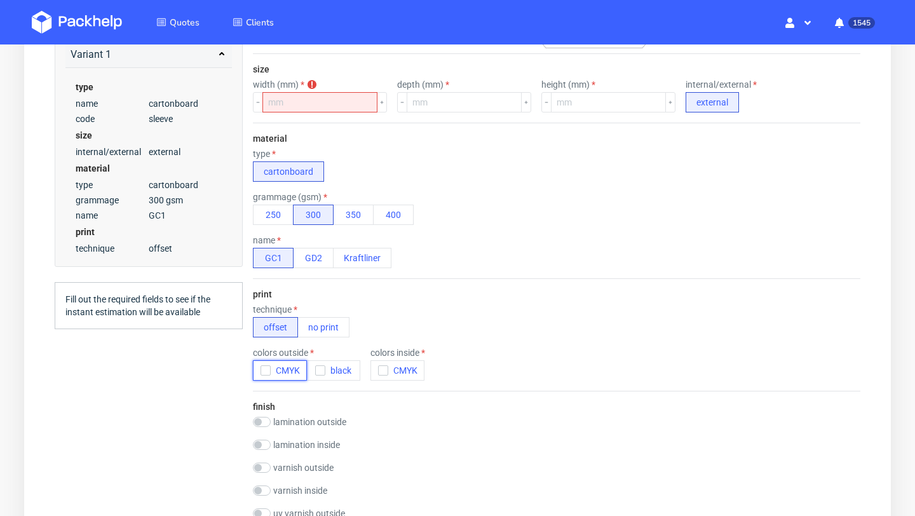
click at [265, 375] on div "button" at bounding box center [266, 370] width 10 height 10
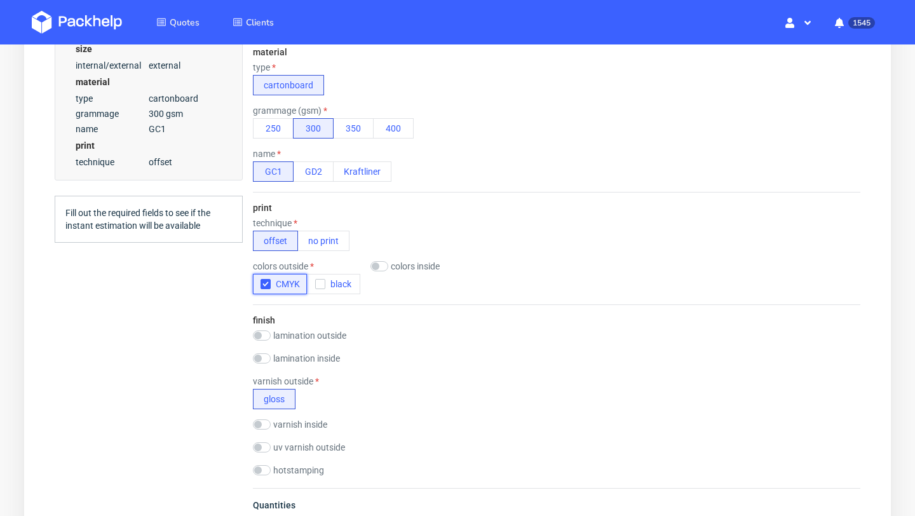
scroll to position [480, 0]
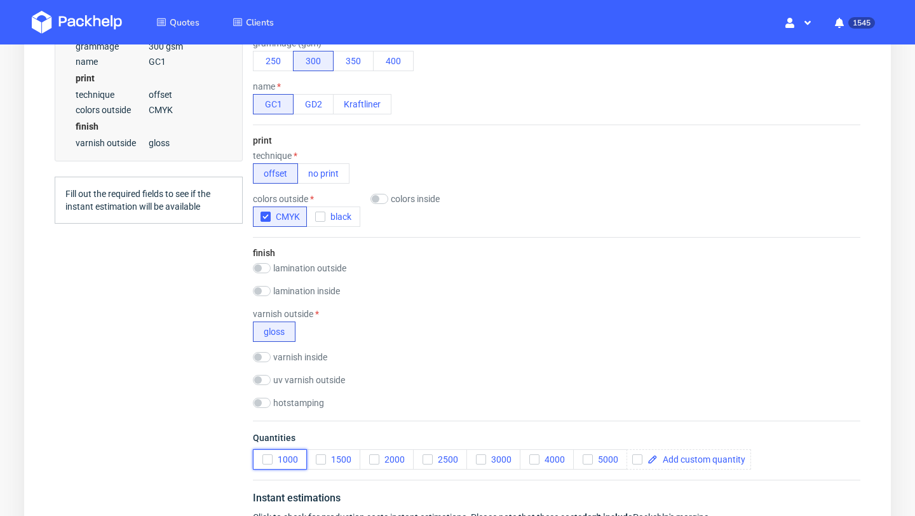
click at [266, 463] on icon "button" at bounding box center [267, 459] width 9 height 9
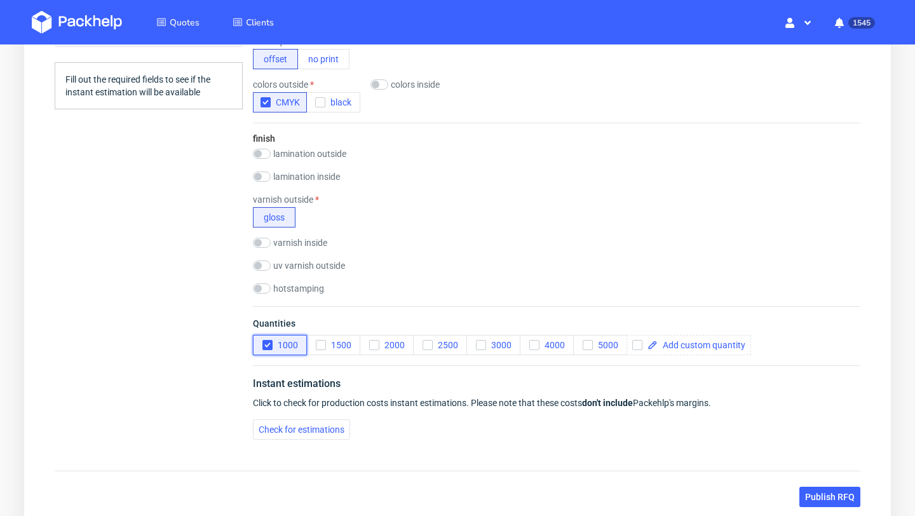
scroll to position [655, 0]
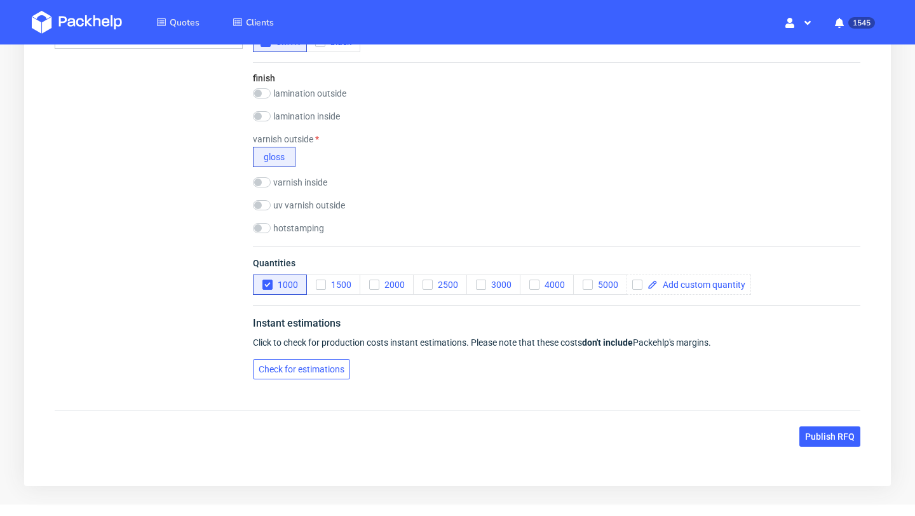
click at [320, 365] on span "Check for estimations" at bounding box center [302, 369] width 86 height 9
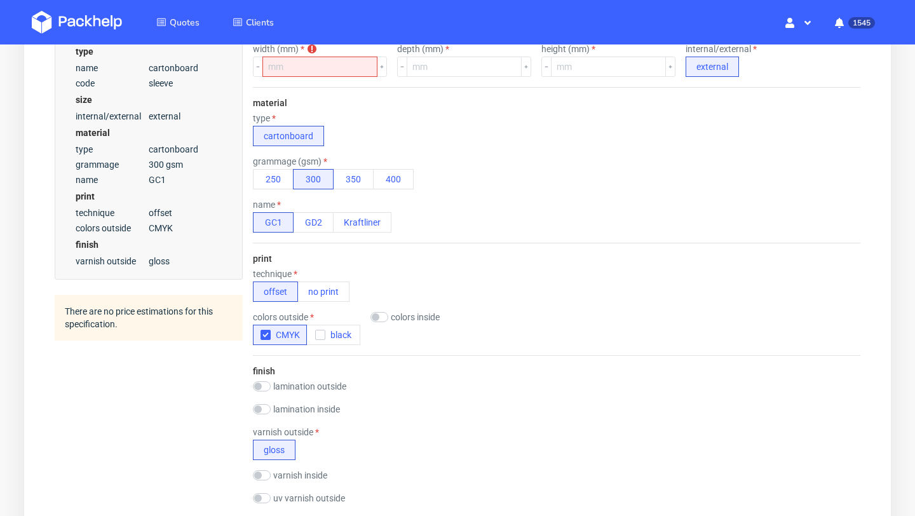
scroll to position [262, 0]
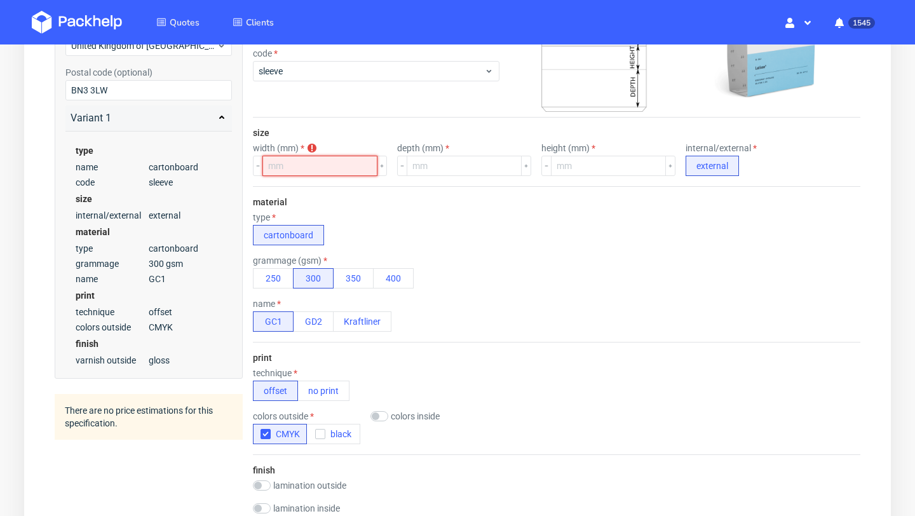
click at [300, 168] on input "number" at bounding box center [319, 166] width 115 height 20
type input "211"
click at [437, 168] on input "number" at bounding box center [464, 166] width 115 height 20
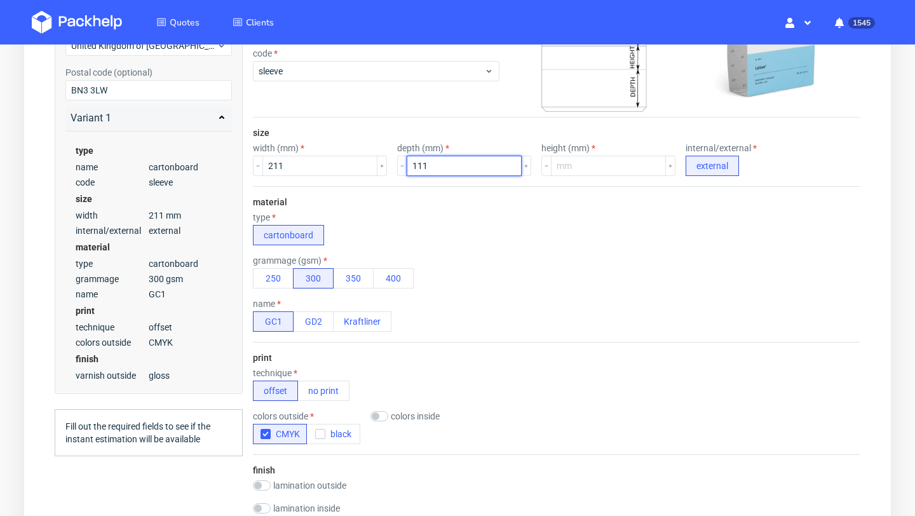
type input "111"
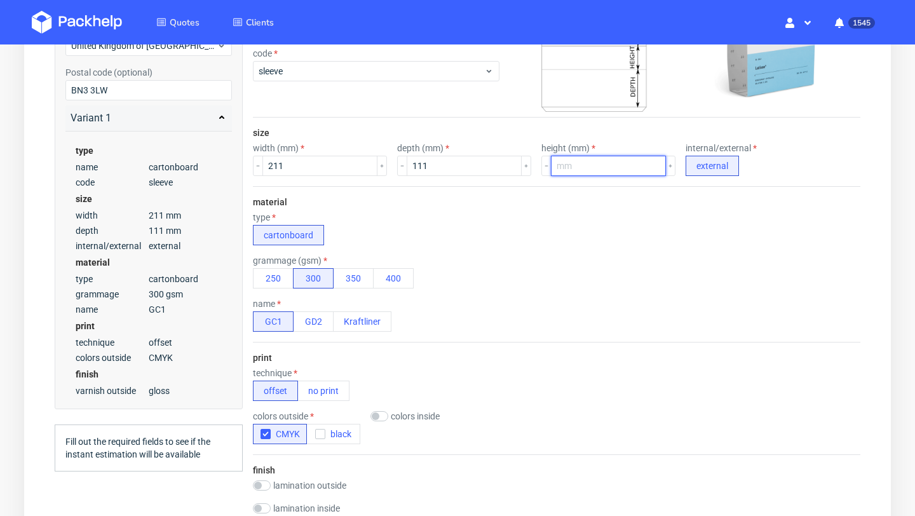
click at [563, 163] on input "number" at bounding box center [608, 166] width 115 height 20
type input "51"
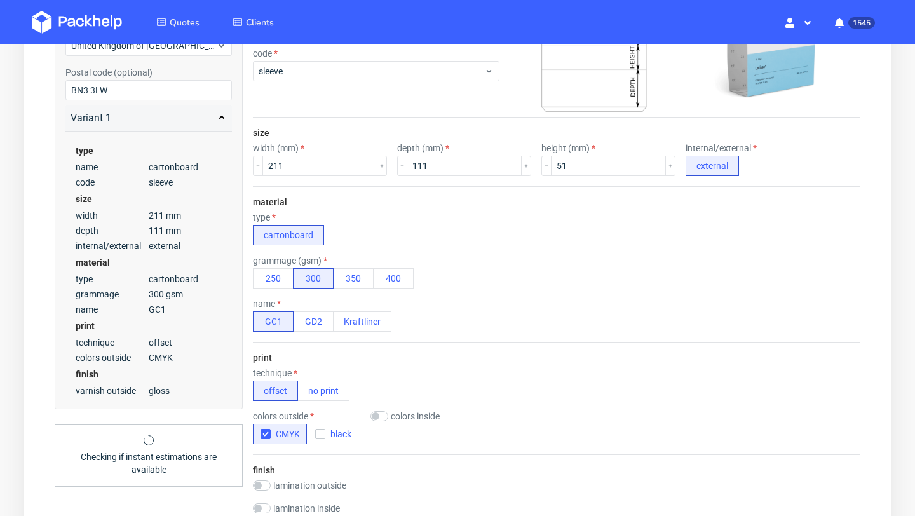
click at [557, 213] on div "type cartonboard" at bounding box center [557, 228] width 608 height 33
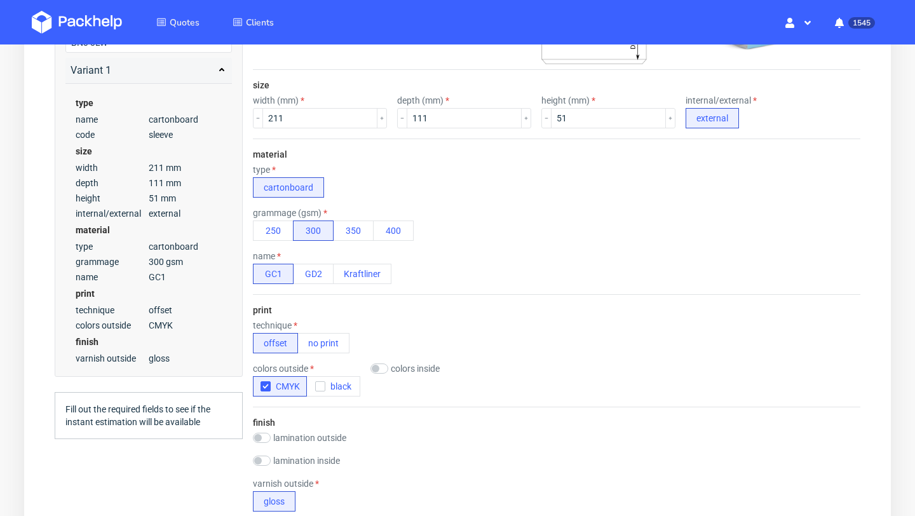
scroll to position [0, 0]
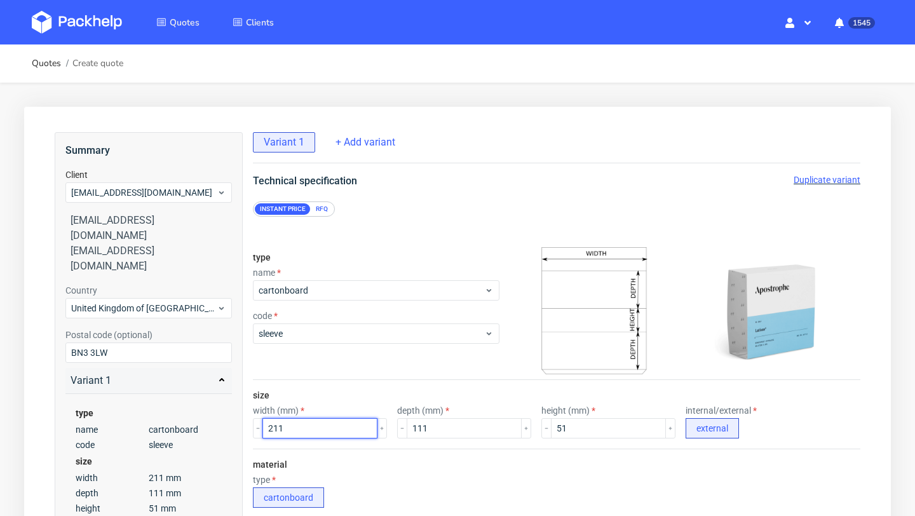
click at [309, 428] on input "211" at bounding box center [319, 428] width 115 height 20
type input "210"
click at [451, 434] on input "111" at bounding box center [464, 428] width 115 height 20
type input "112"
click at [559, 430] on input "51" at bounding box center [608, 428] width 115 height 20
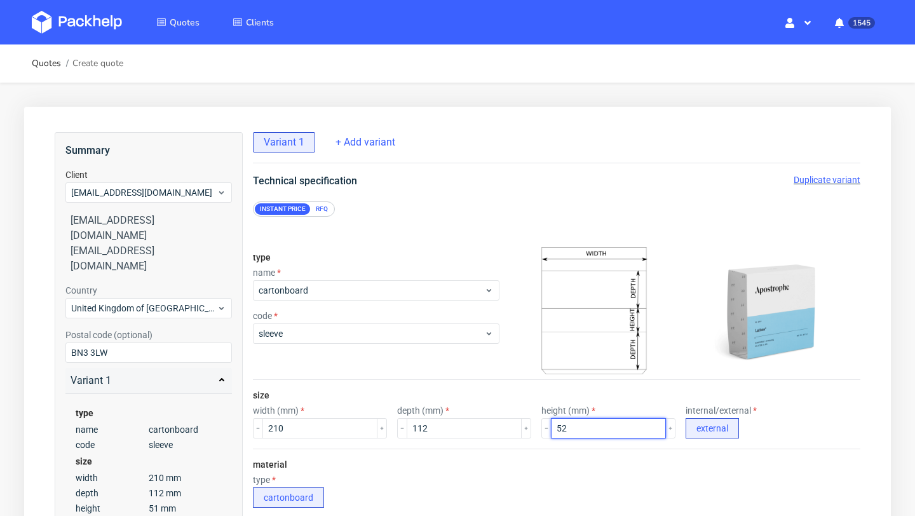
type input "51"
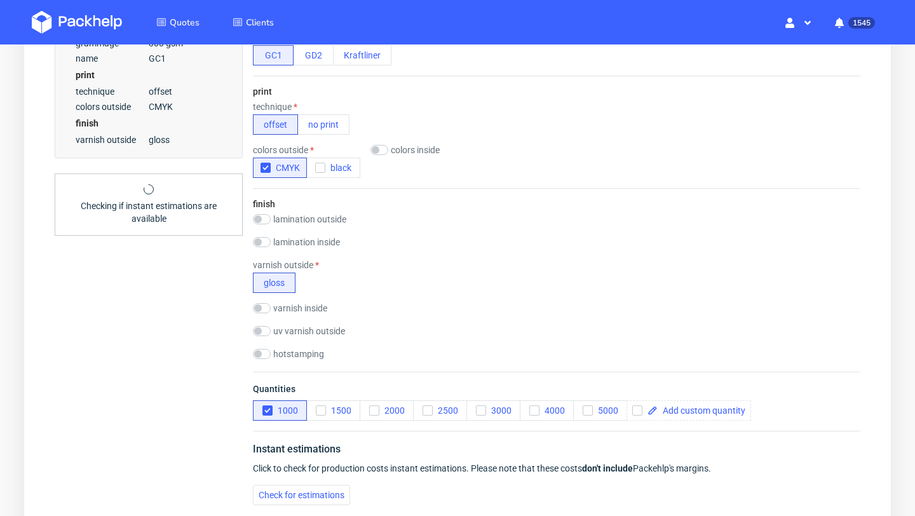
scroll to position [613, 0]
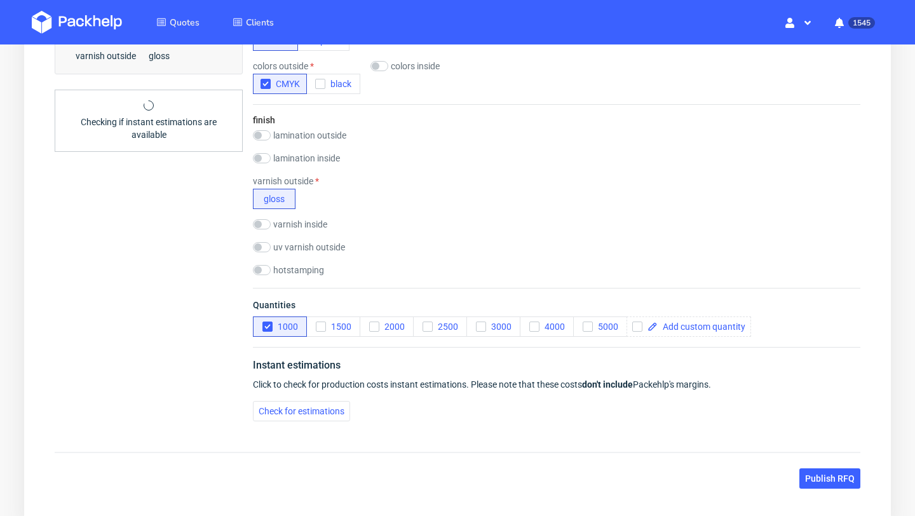
click at [330, 423] on div "Instant estimations Click to check for production costs instant estimations. Pl…" at bounding box center [557, 389] width 608 height 85
click at [324, 414] on span "Check for estimations" at bounding box center [302, 411] width 86 height 9
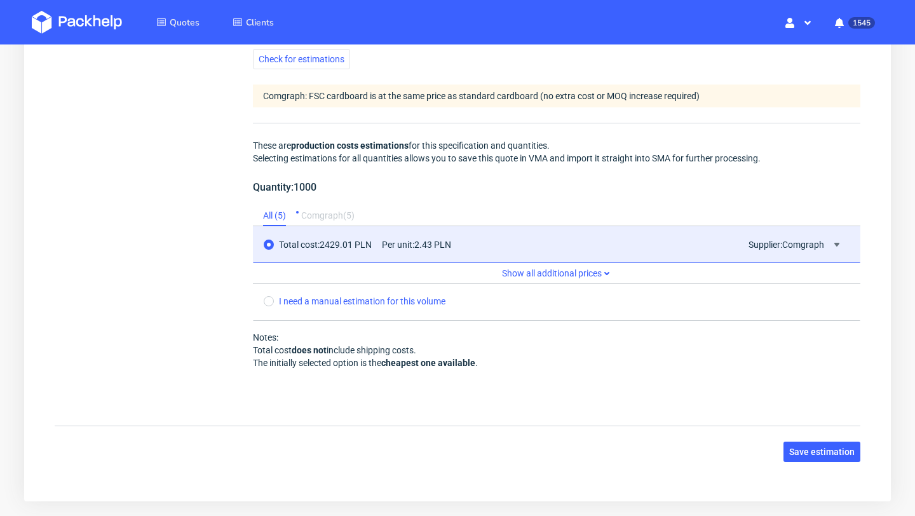
scroll to position [965, 0]
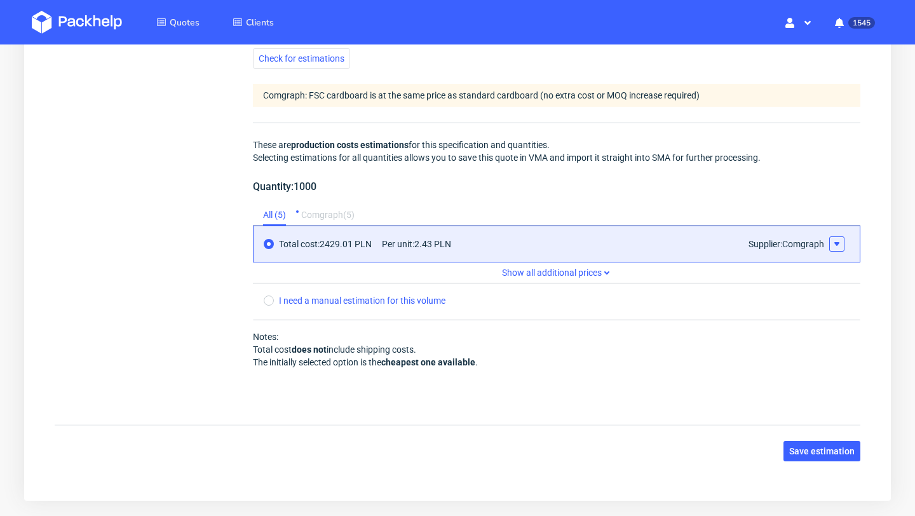
click at [841, 242] on icon at bounding box center [837, 244] width 10 height 10
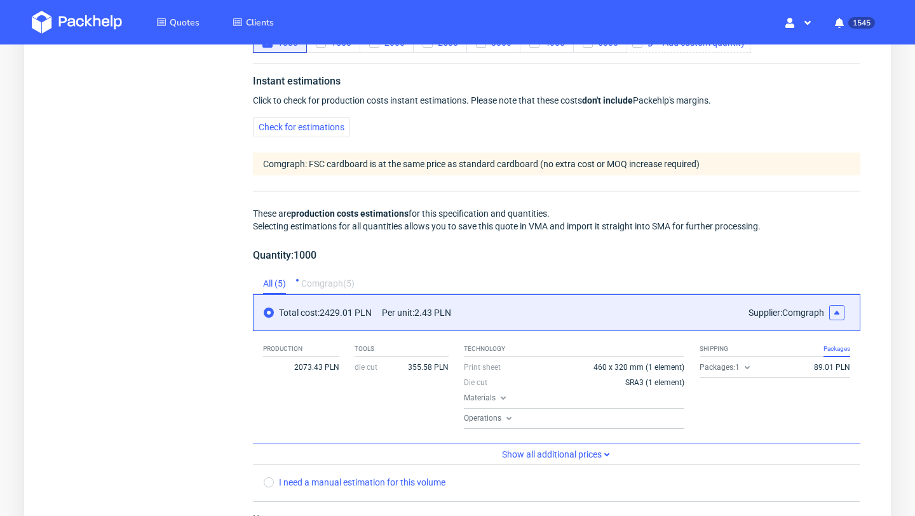
scroll to position [1126, 0]
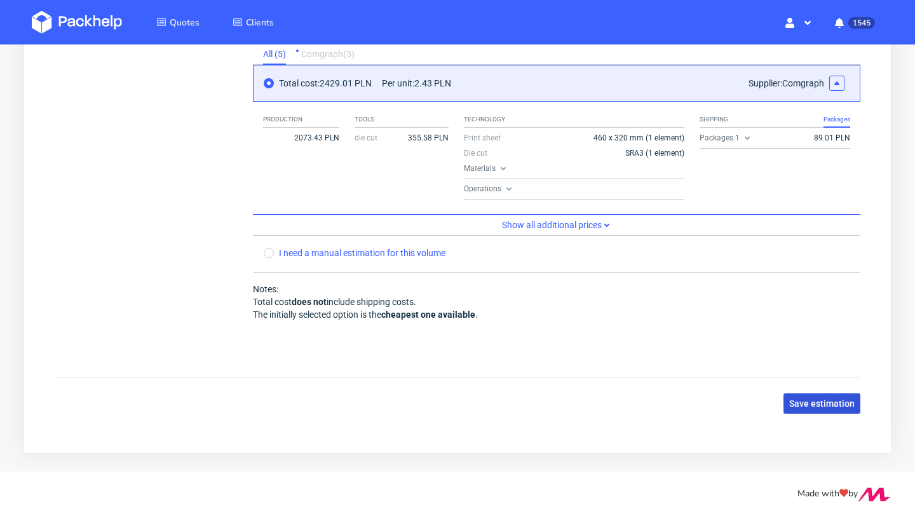
click at [824, 405] on span "Save estimation" at bounding box center [821, 403] width 65 height 9
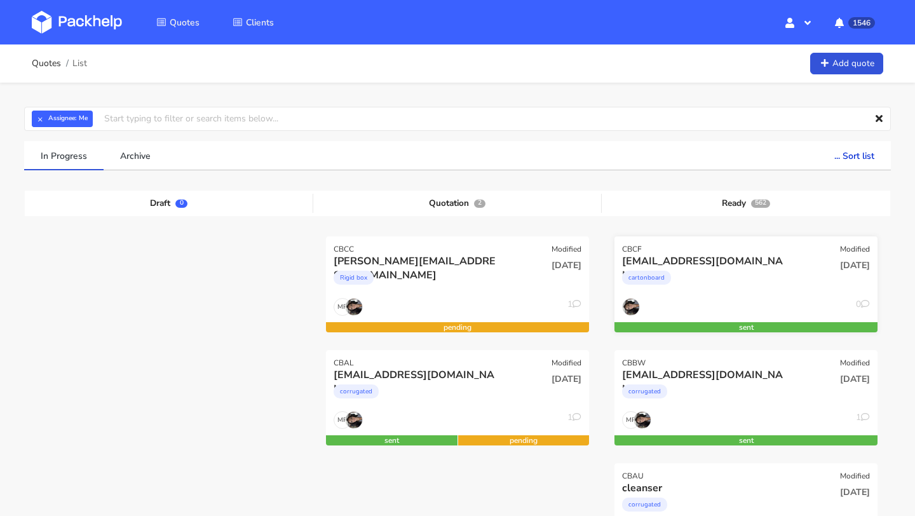
click at [710, 248] on div "CBCF Modified" at bounding box center [746, 245] width 263 height 18
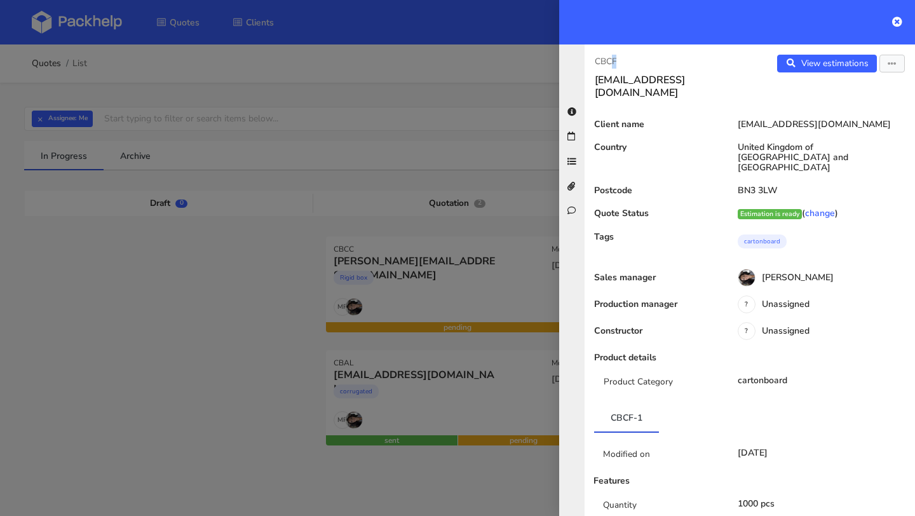
drag, startPoint x: 613, startPoint y: 58, endPoint x: 590, endPoint y: 58, distance: 23.5
click at [590, 58] on div "CBCF [EMAIL_ADDRESS][DOMAIN_NAME]" at bounding box center [667, 77] width 165 height 44
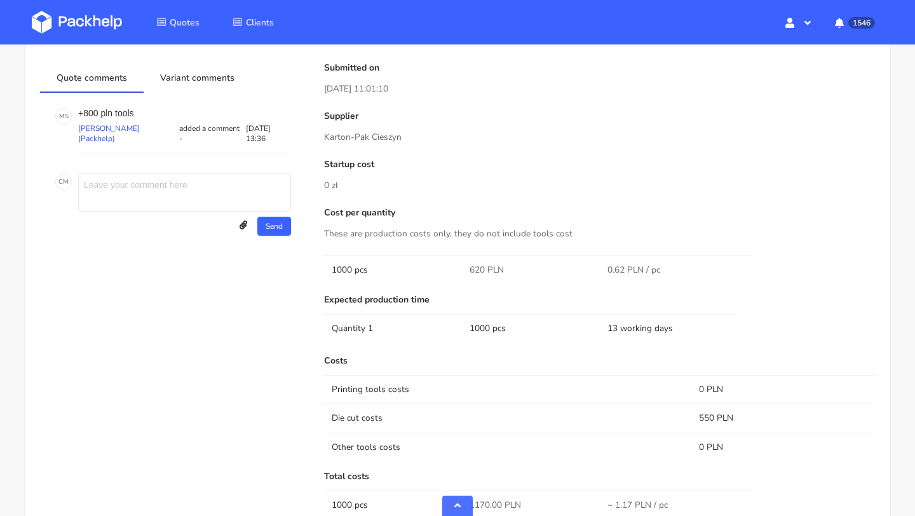
scroll to position [71, 0]
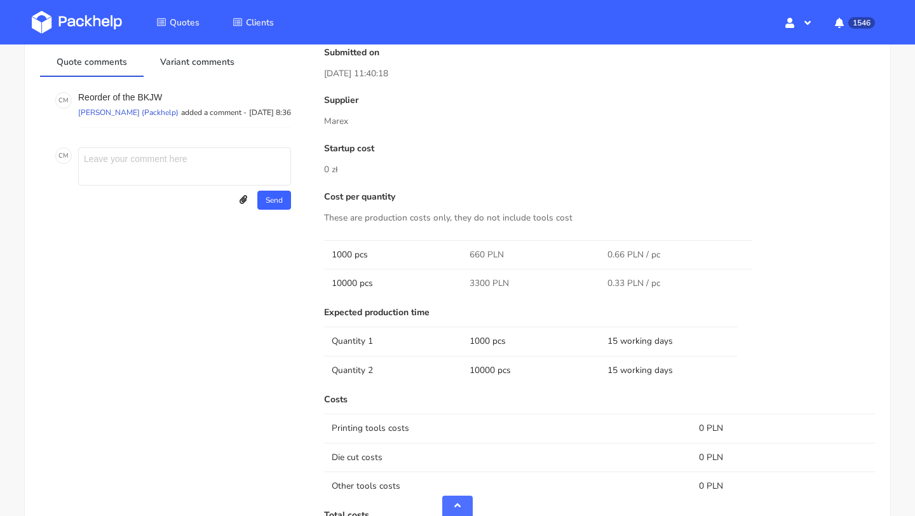
scroll to position [720, 0]
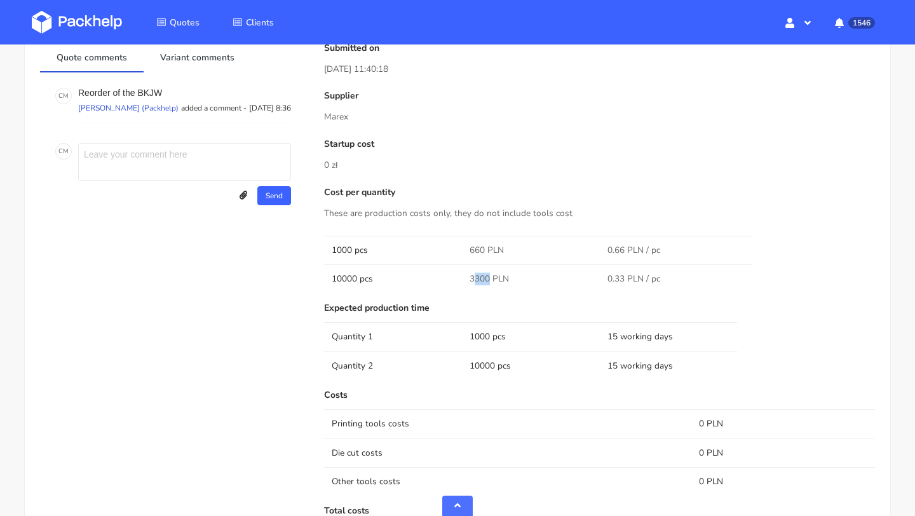
drag, startPoint x: 487, startPoint y: 275, endPoint x: 471, endPoint y: 276, distance: 15.9
click at [471, 276] on span "3300 PLN" at bounding box center [489, 279] width 39 height 13
copy span "3300"
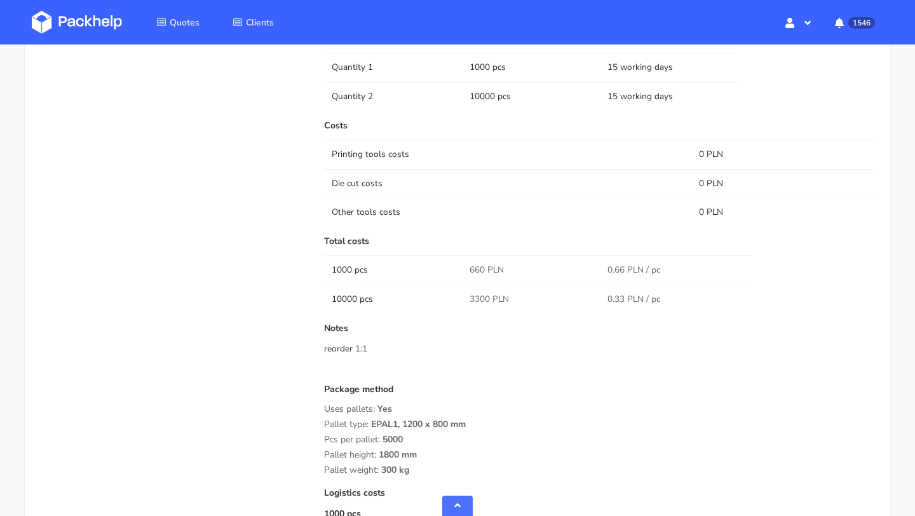
scroll to position [1010, 0]
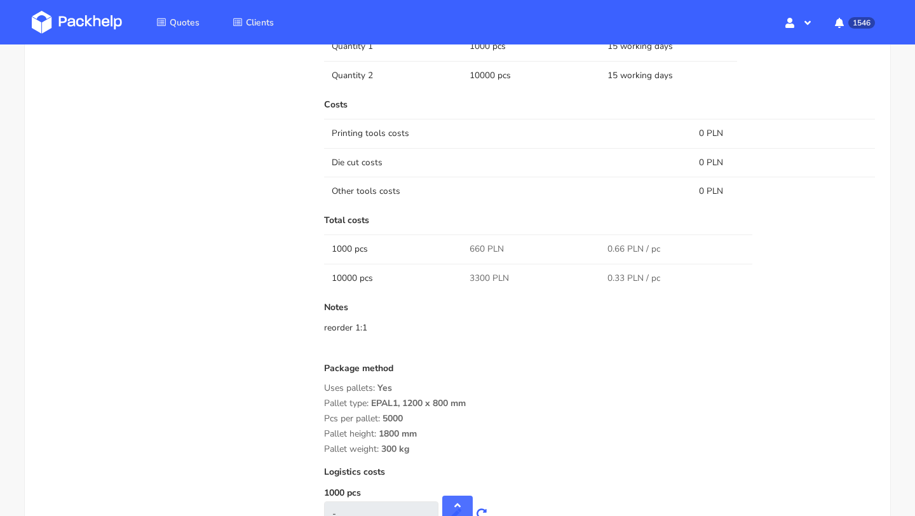
drag, startPoint x: 416, startPoint y: 452, endPoint x: 322, endPoint y: 383, distance: 116.9
click at [322, 383] on div "Submitted on [DATE] 11:40:18 Supplier [GEOGRAPHIC_DATA] Startup cost 0 zł Cost …" at bounding box center [599, 193] width 569 height 881
copy div "Uses pallets: Yes Pallet type: EPAL1, 1200 x 800 mm Pcs per pallet: 5000 Pallet…"
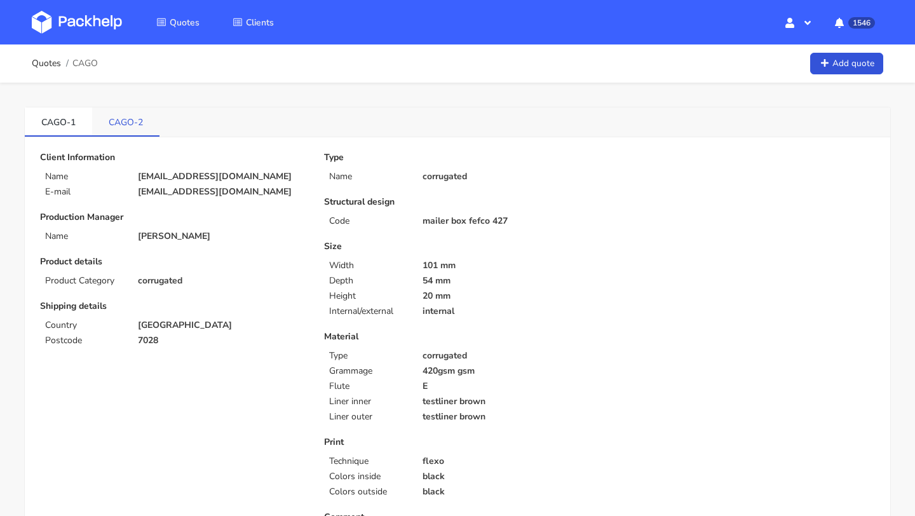
click at [123, 126] on link "CAGO-2" at bounding box center [125, 121] width 67 height 28
